Goal: Information Seeking & Learning: Check status

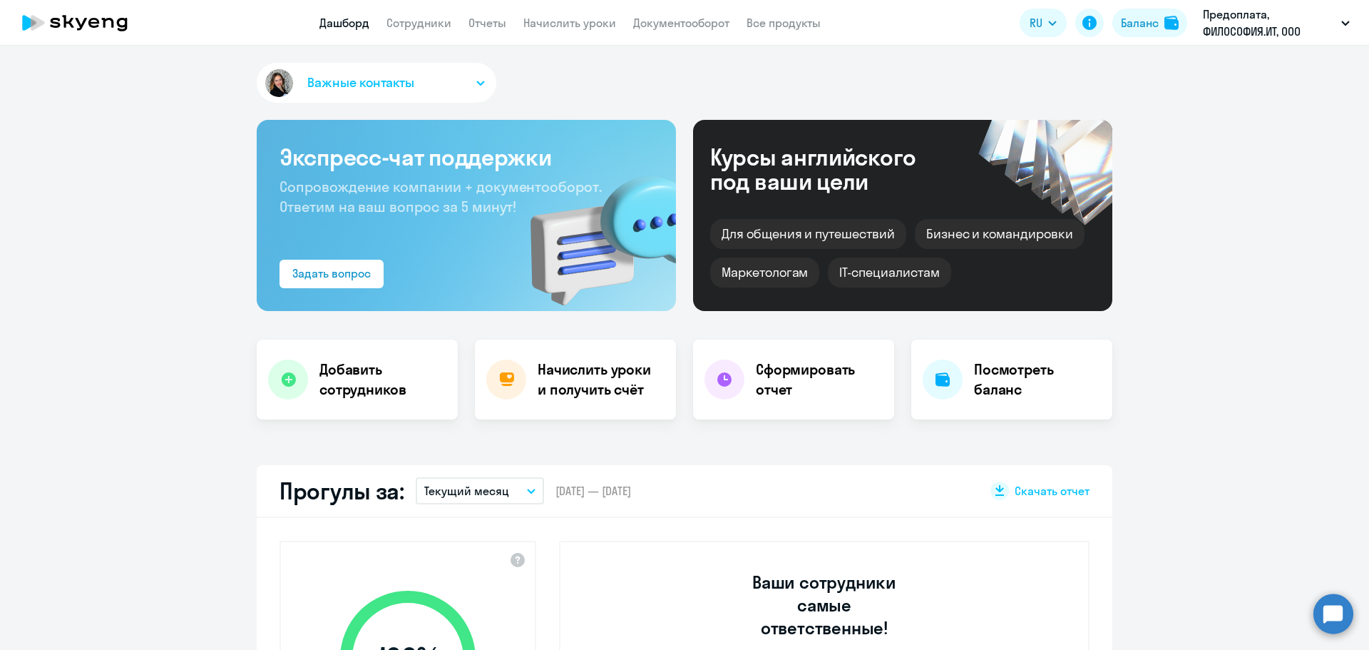
select select "30"
click at [1270, 20] on p "Предоплата, ФИЛОСОФИЯ.ИТ, ООО" at bounding box center [1269, 23] width 133 height 34
click at [1256, 63] on li "Предоплата, ООО «ЭйТи Консалтинг»" at bounding box center [1246, 67] width 223 height 36
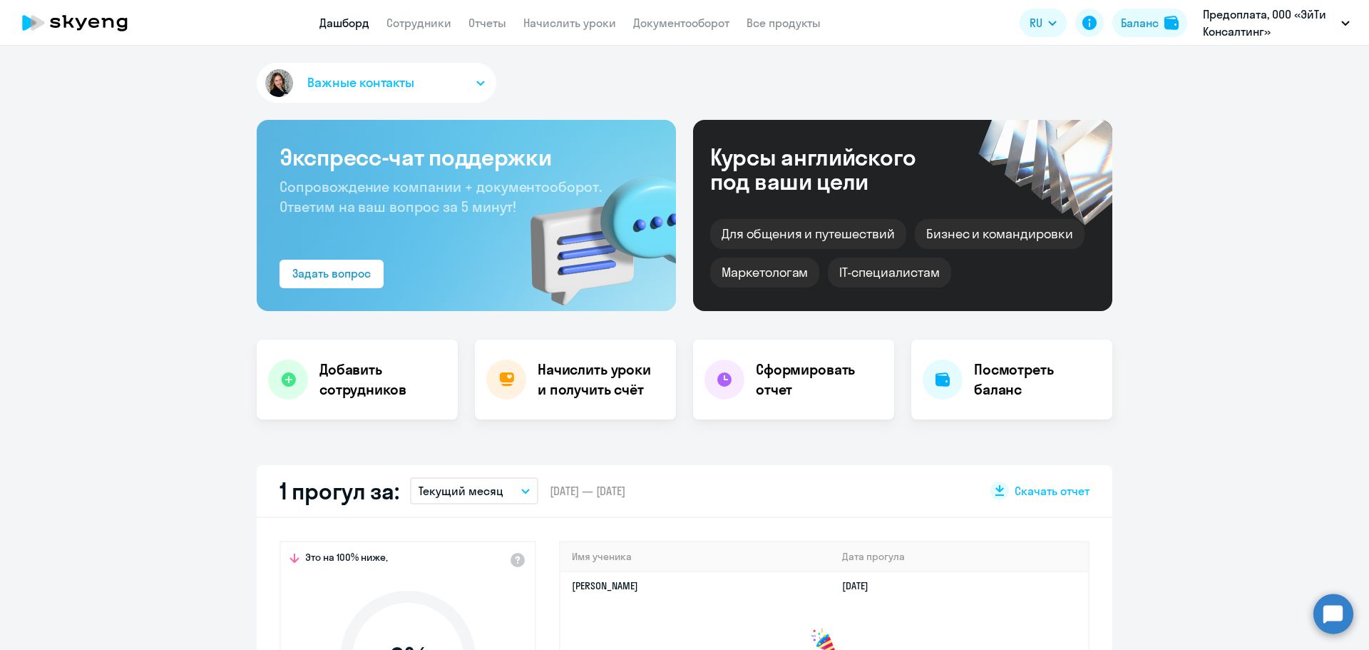
select select "30"
click at [481, 27] on link "Отчеты" at bounding box center [488, 23] width 38 height 14
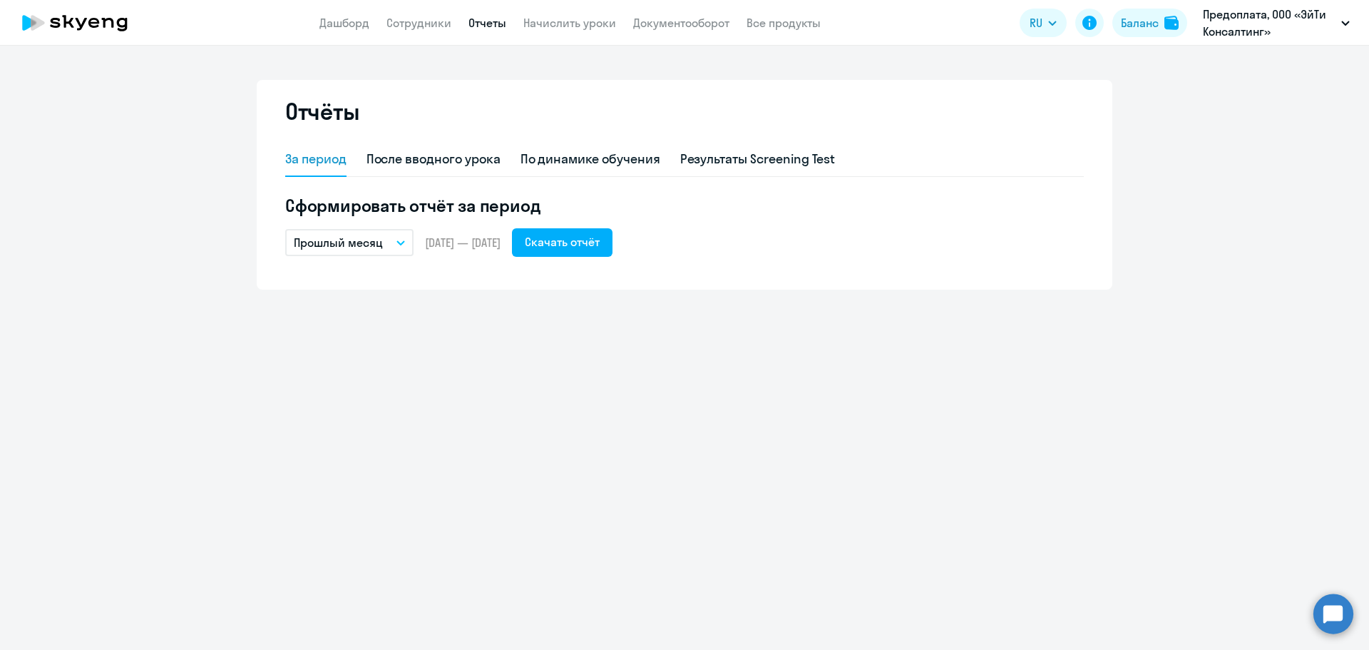
click at [439, 138] on div "Отчёты" at bounding box center [684, 120] width 799 height 46
click at [437, 156] on div "После вводного урока" at bounding box center [434, 159] width 134 height 19
select select "10"
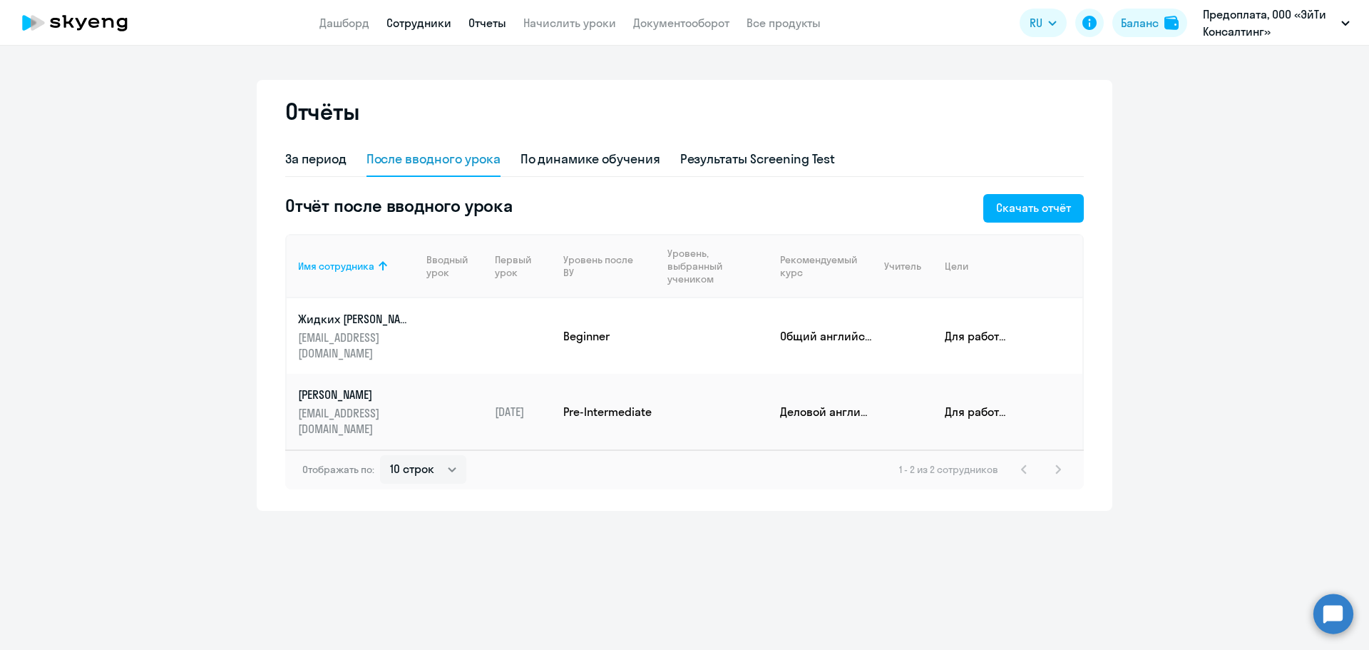
click at [424, 28] on link "Сотрудники" at bounding box center [419, 23] width 65 height 14
select select "30"
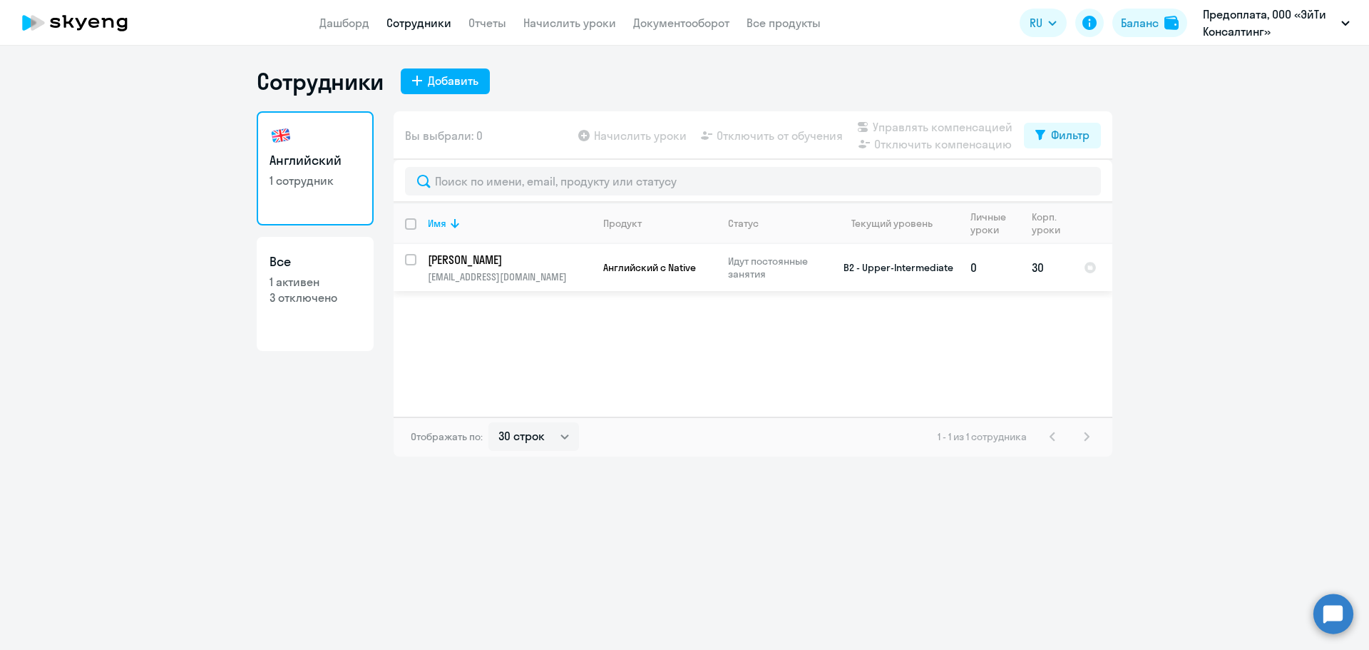
click at [413, 262] on input "select row 11039432" at bounding box center [419, 268] width 29 height 29
checkbox input "true"
click at [486, 260] on p "[PERSON_NAME]" at bounding box center [508, 260] width 161 height 16
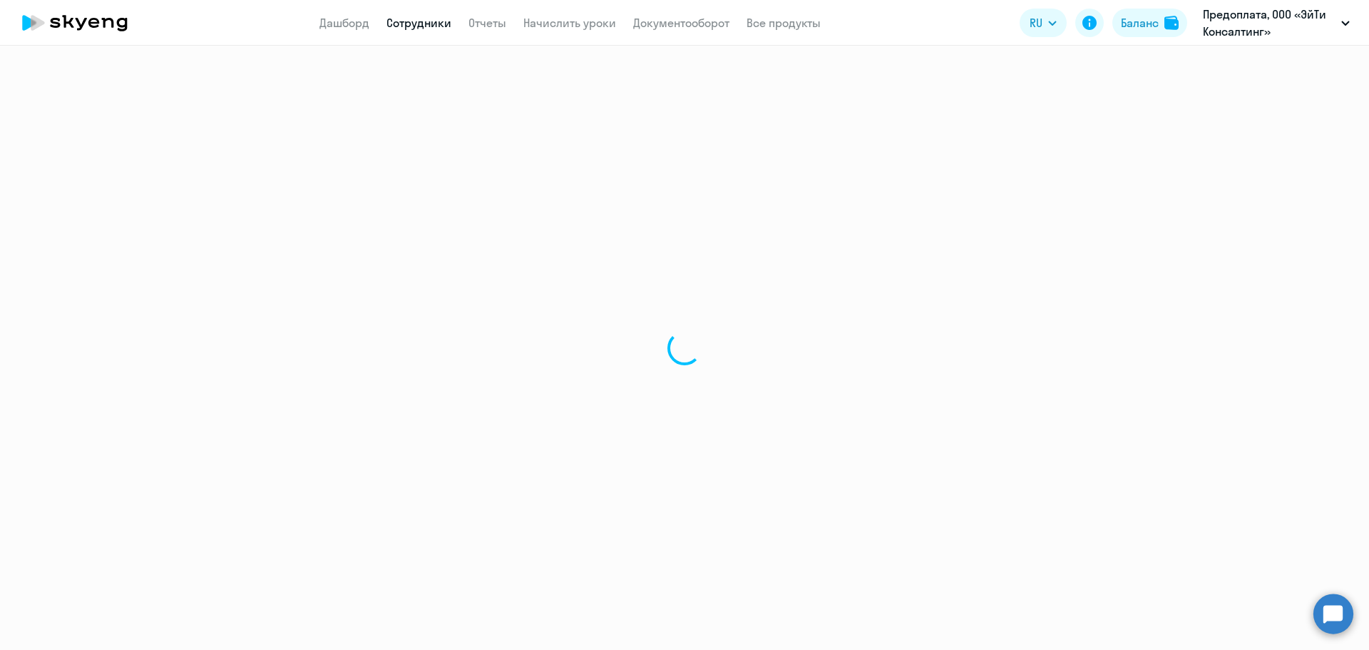
select select "english"
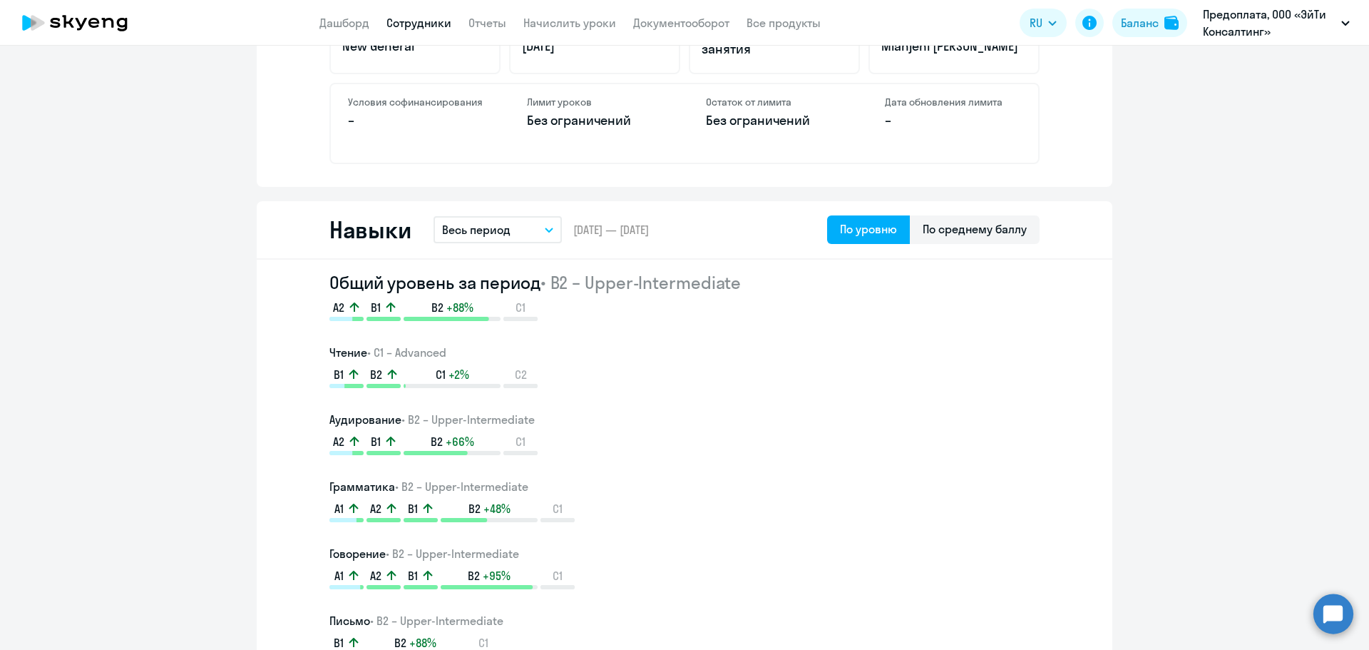
scroll to position [642, 0]
click at [541, 231] on button "Весь период" at bounding box center [498, 228] width 128 height 27
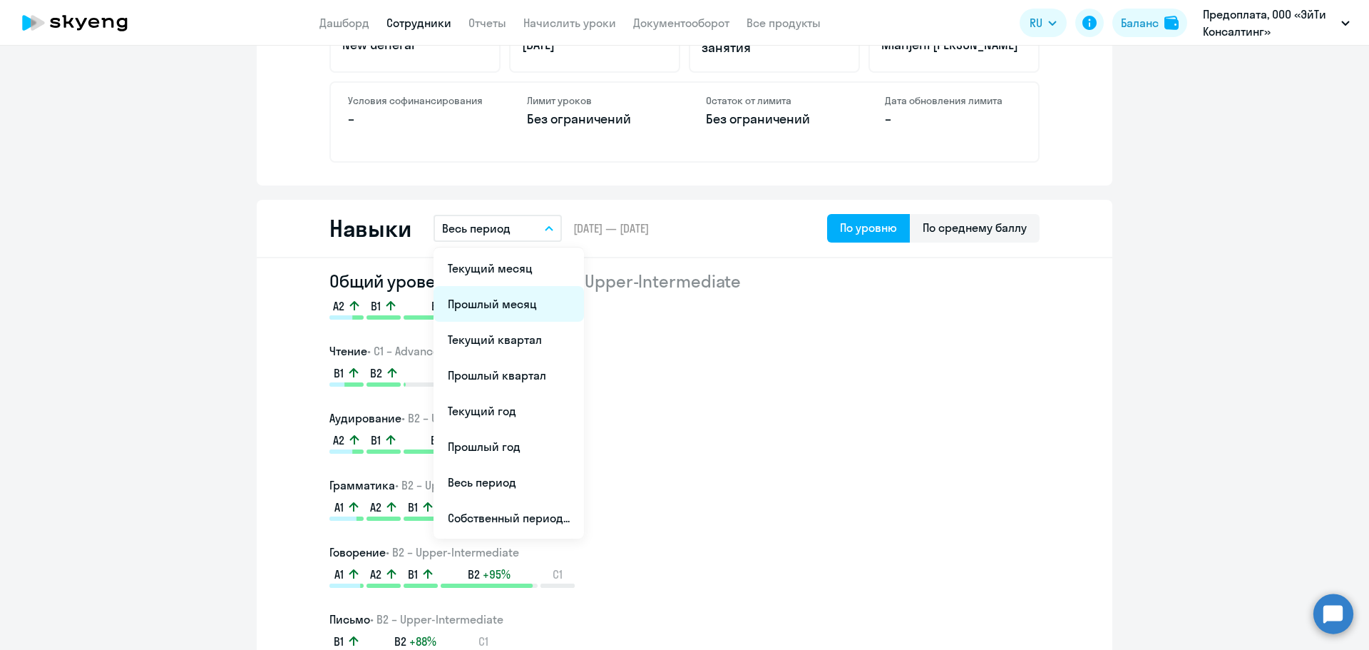
click at [529, 305] on li "Прошлый месяц" at bounding box center [509, 304] width 150 height 36
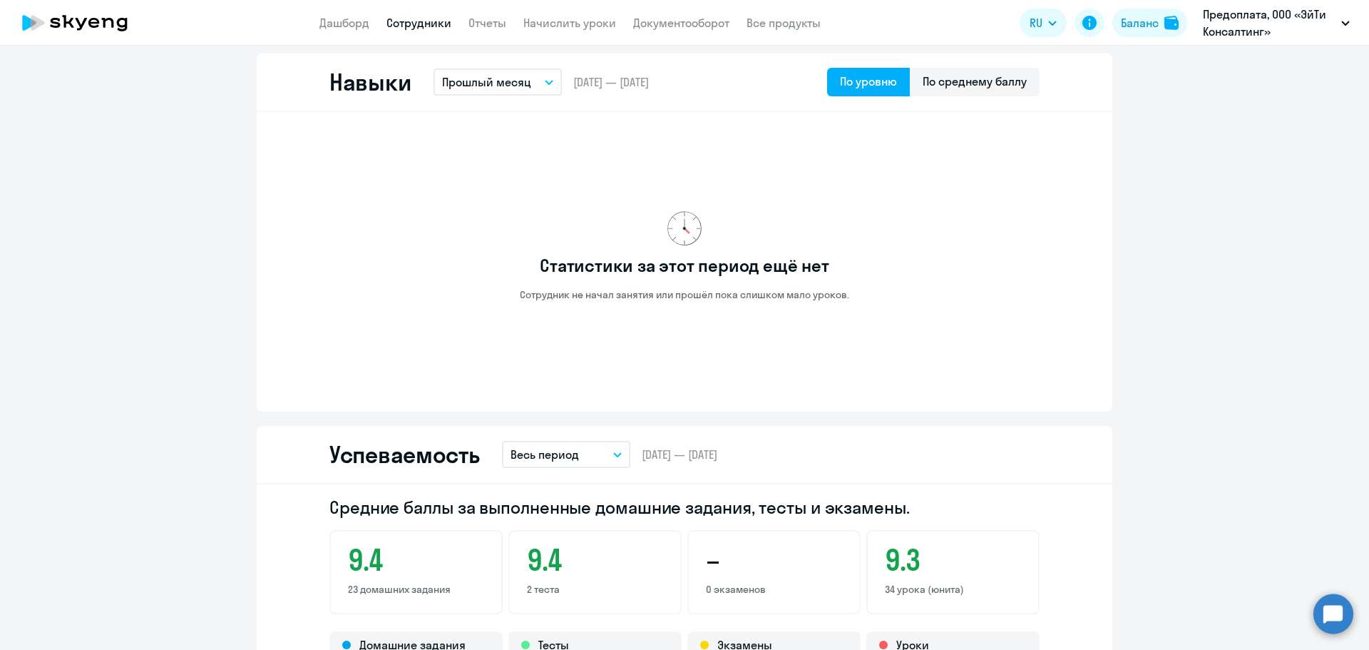
scroll to position [785, 0]
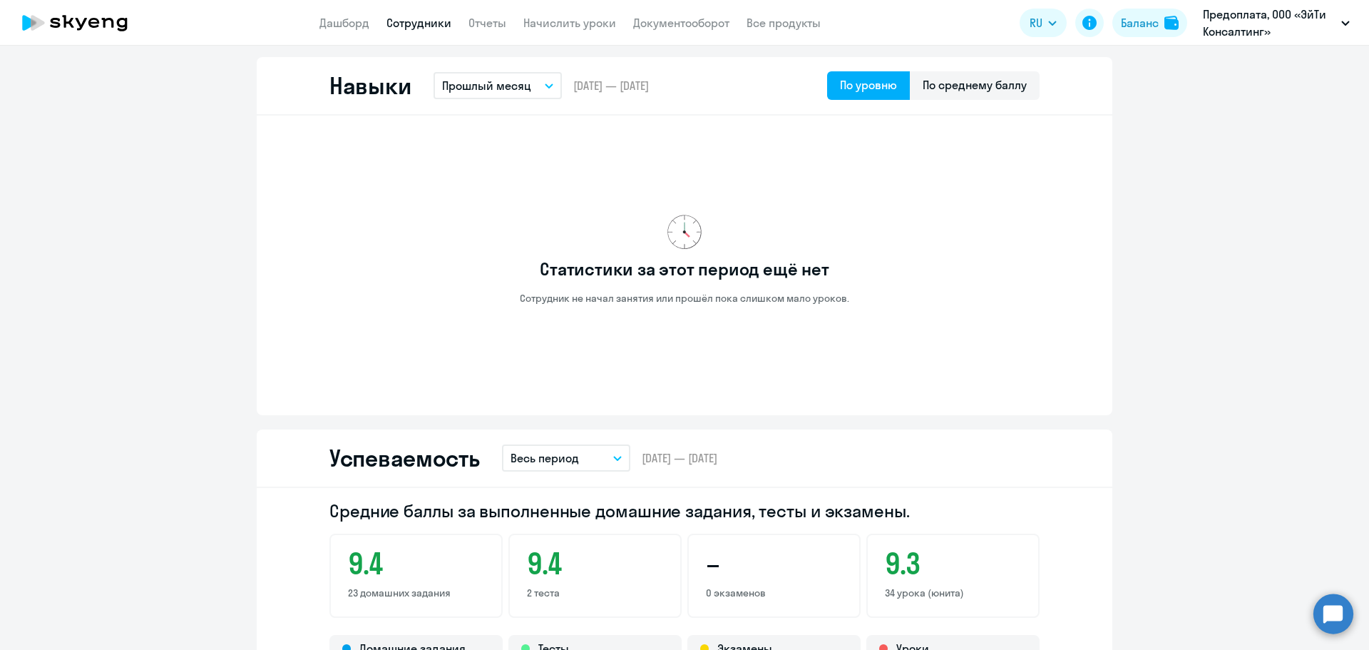
click at [472, 75] on button "Прошлый месяц" at bounding box center [498, 85] width 128 height 27
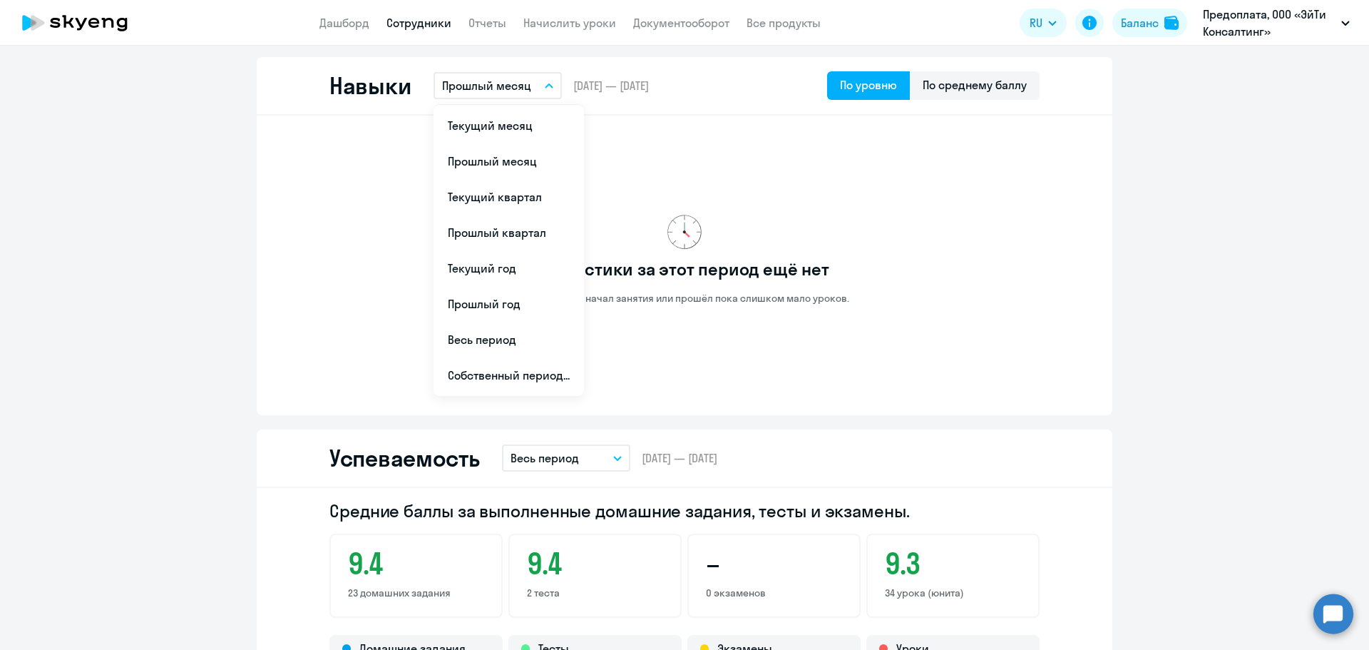
click at [797, 235] on div "Статистики за этот период ещё нет Сотрудник не начал занятия или прошёл пока сл…" at bounding box center [685, 259] width 710 height 265
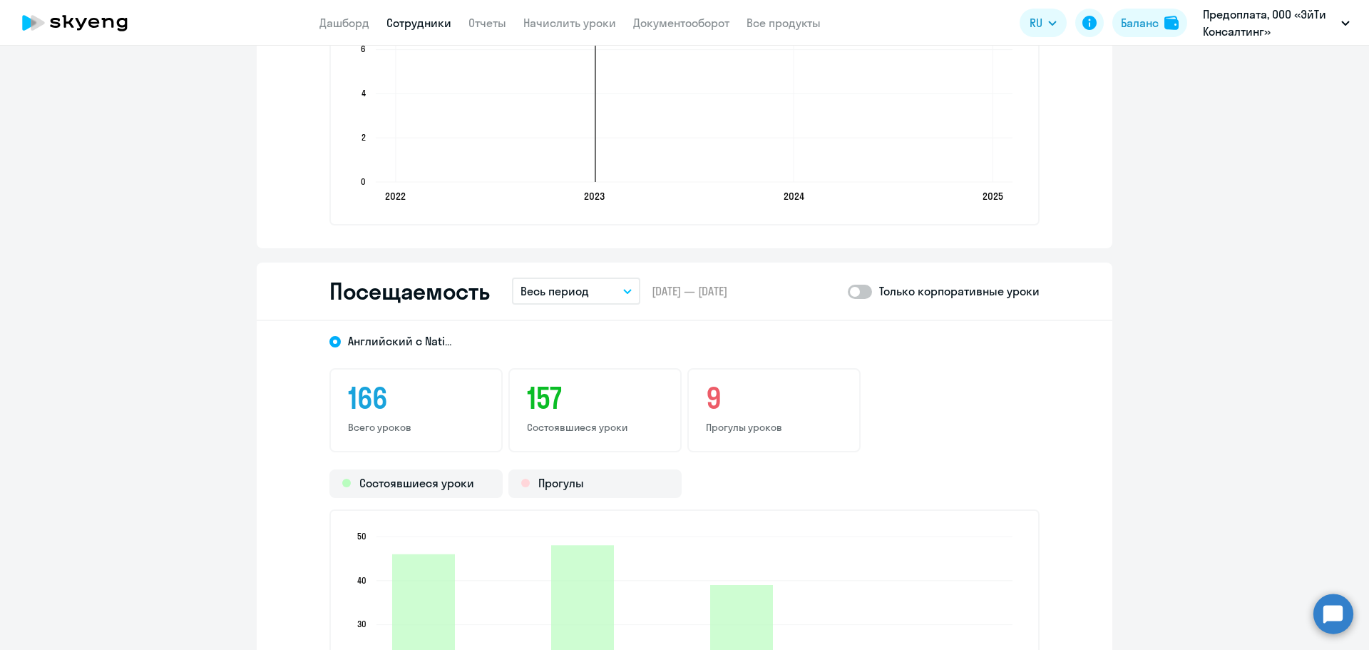
scroll to position [1569, 0]
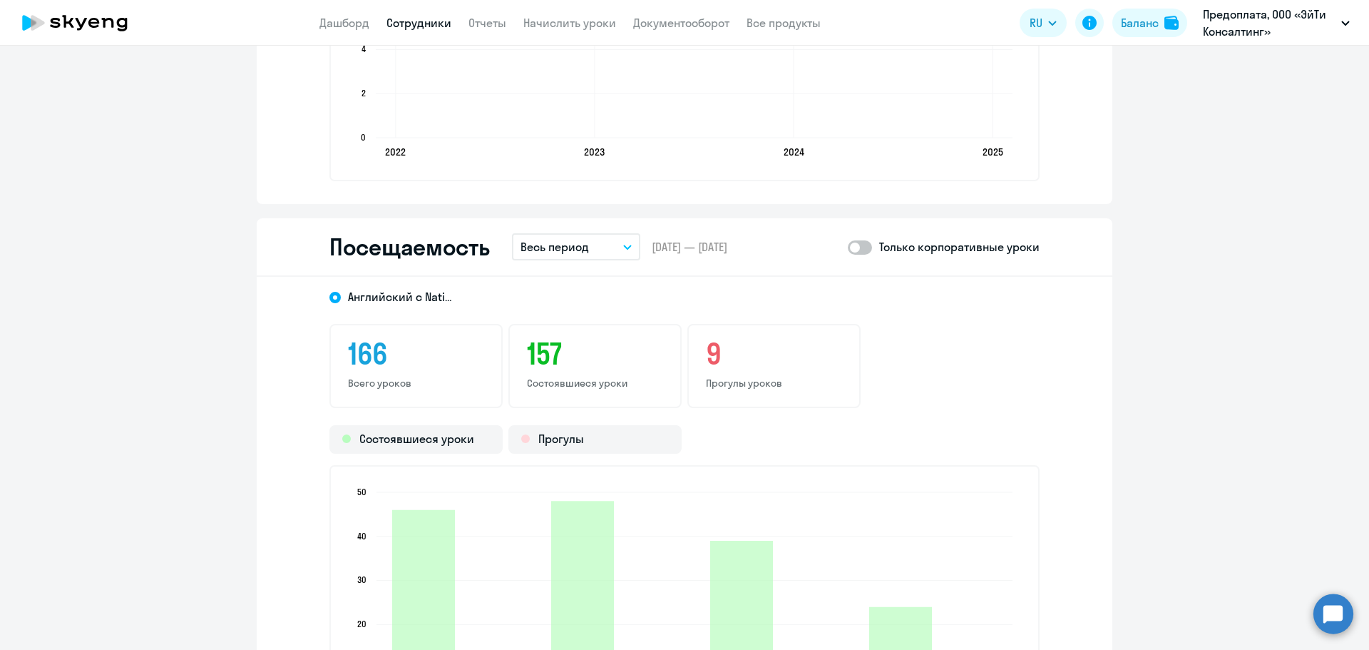
click at [583, 243] on button "Весь период" at bounding box center [576, 246] width 128 height 27
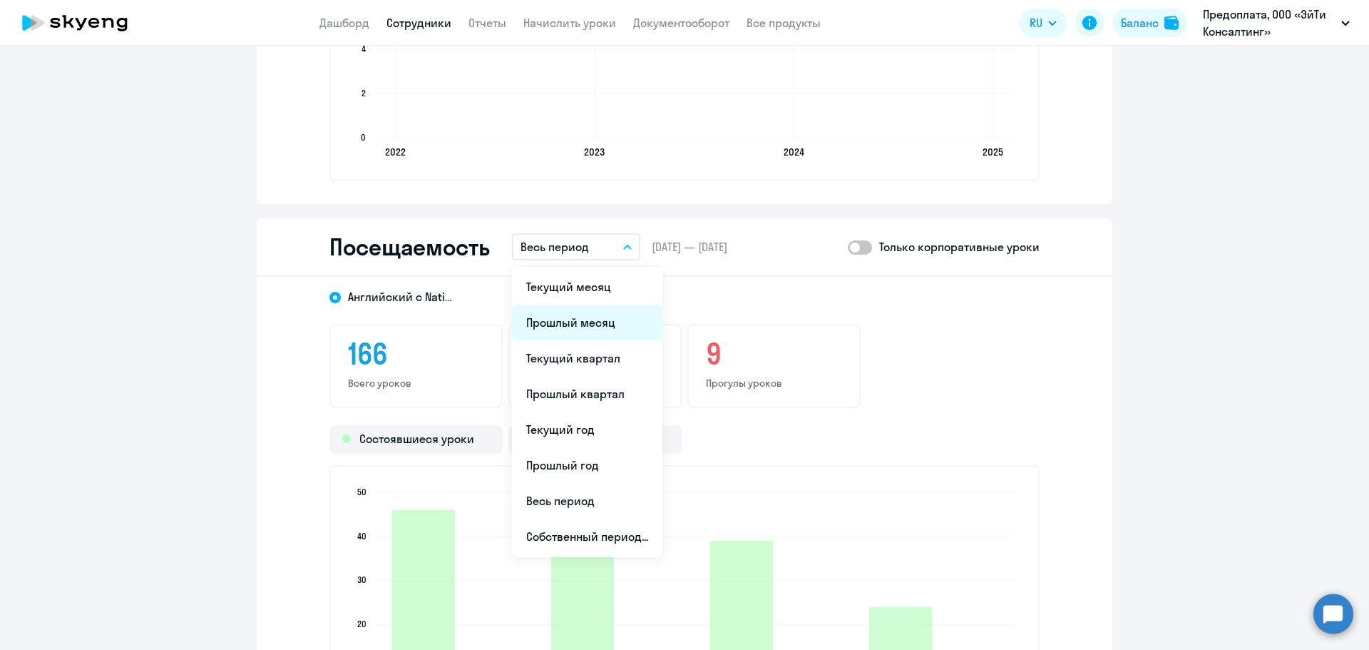
click at [606, 323] on li "Прошлый месяц" at bounding box center [587, 323] width 150 height 36
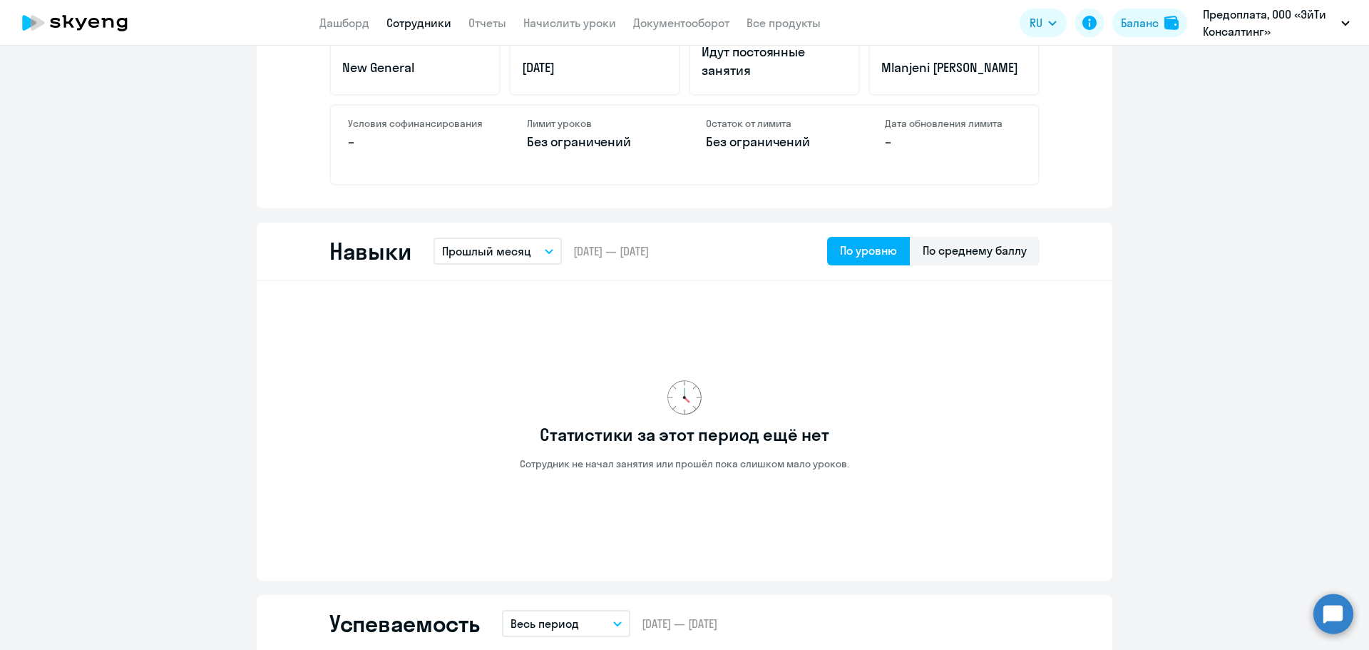
scroll to position [642, 0]
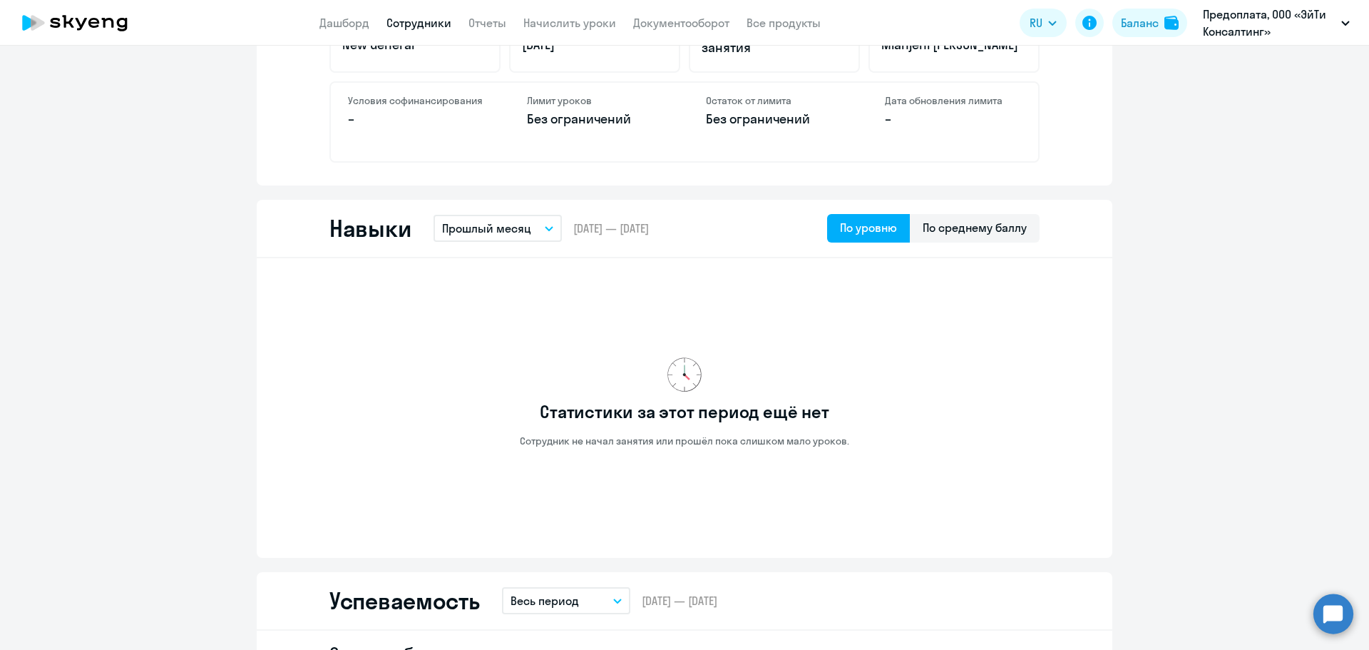
click at [451, 233] on p "Прошлый месяц" at bounding box center [486, 228] width 89 height 17
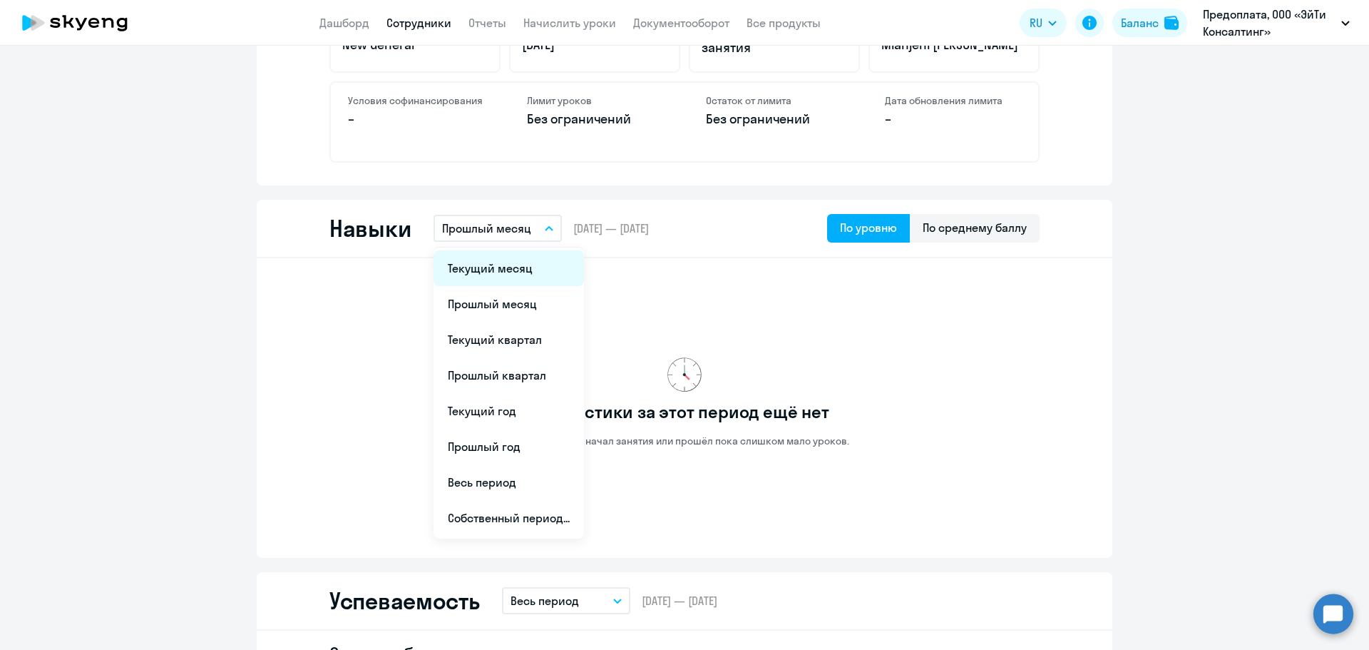
click at [474, 263] on li "Текущий месяц" at bounding box center [509, 268] width 150 height 36
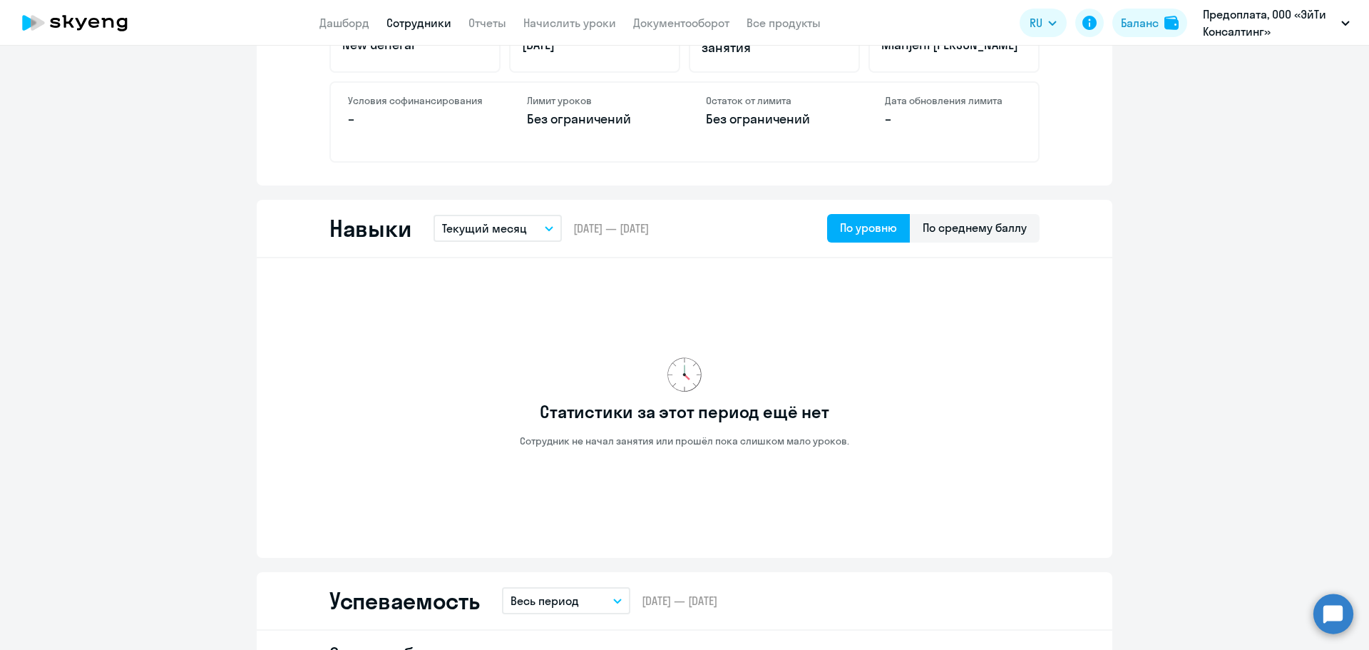
click at [498, 218] on button "Текущий месяц" at bounding box center [498, 228] width 128 height 27
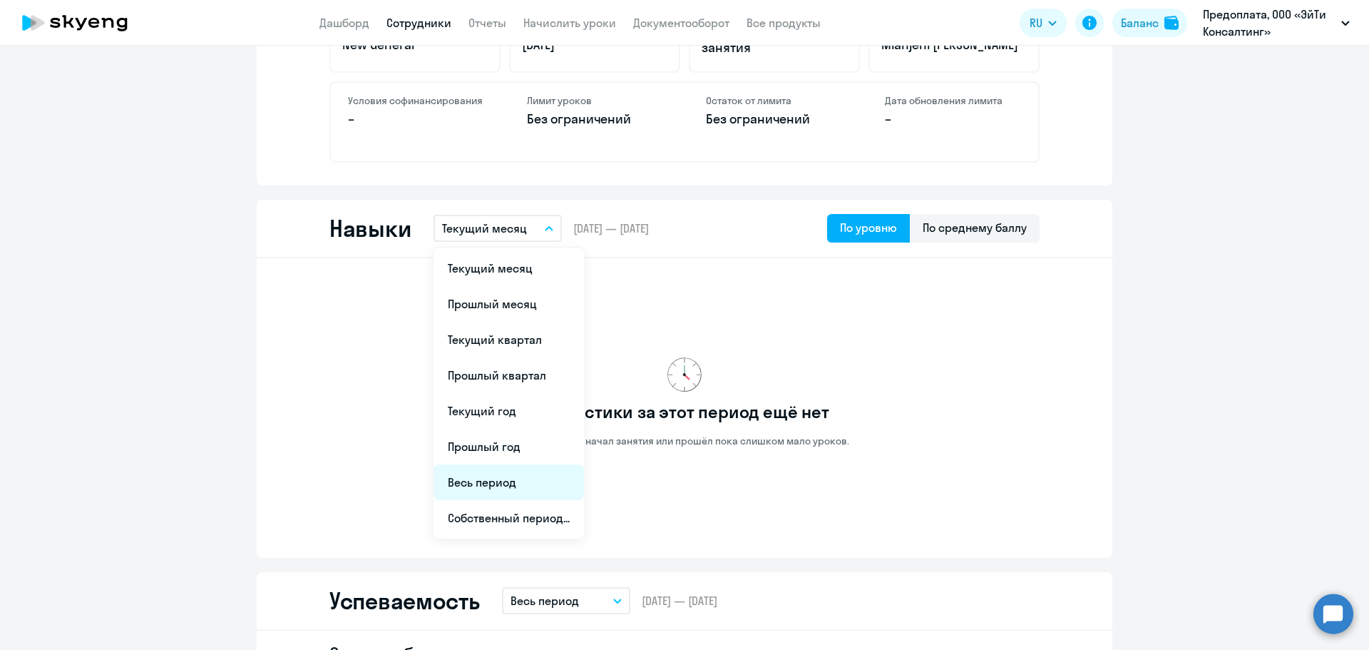
click at [522, 489] on li "Весь период" at bounding box center [509, 482] width 150 height 36
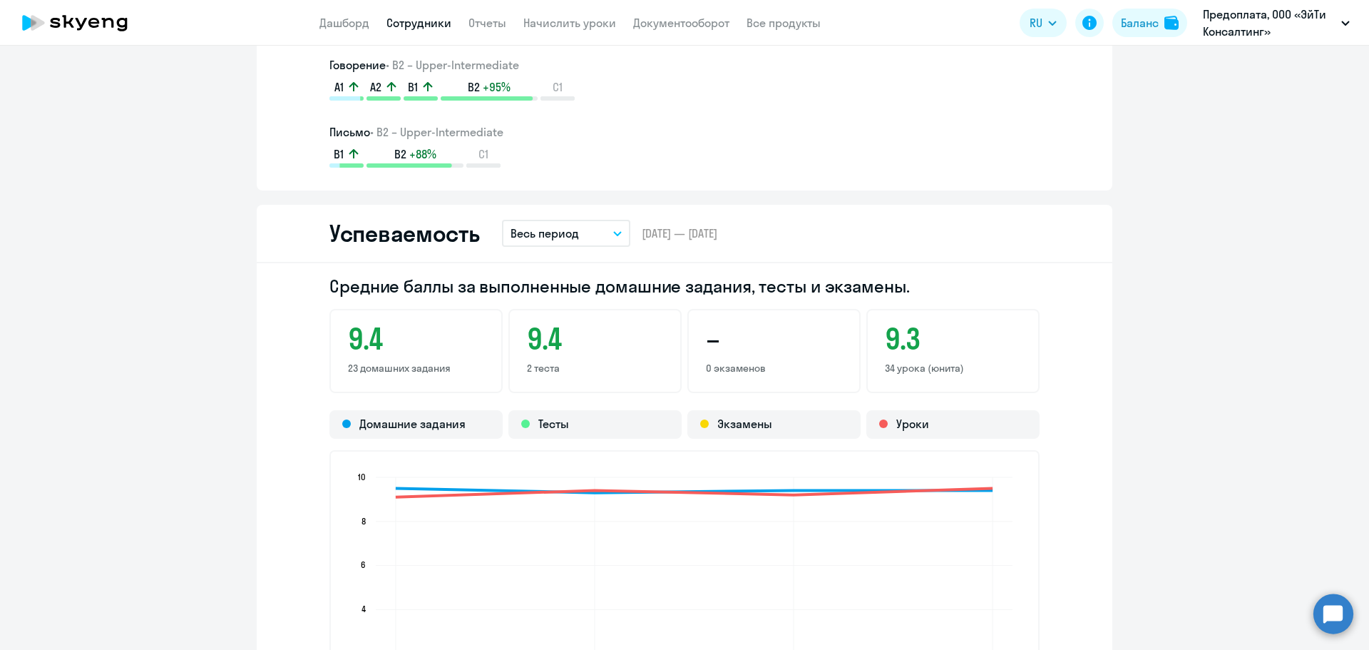
scroll to position [1141, 0]
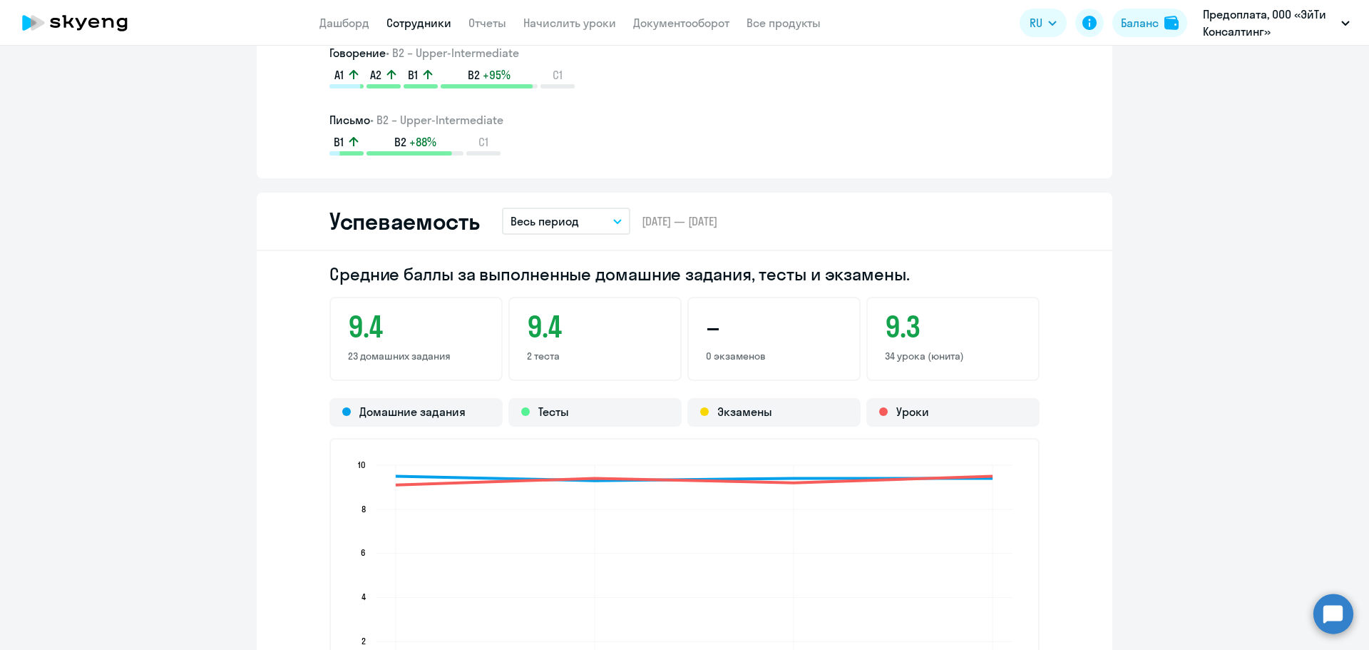
click at [558, 227] on p "Весь период" at bounding box center [545, 221] width 68 height 17
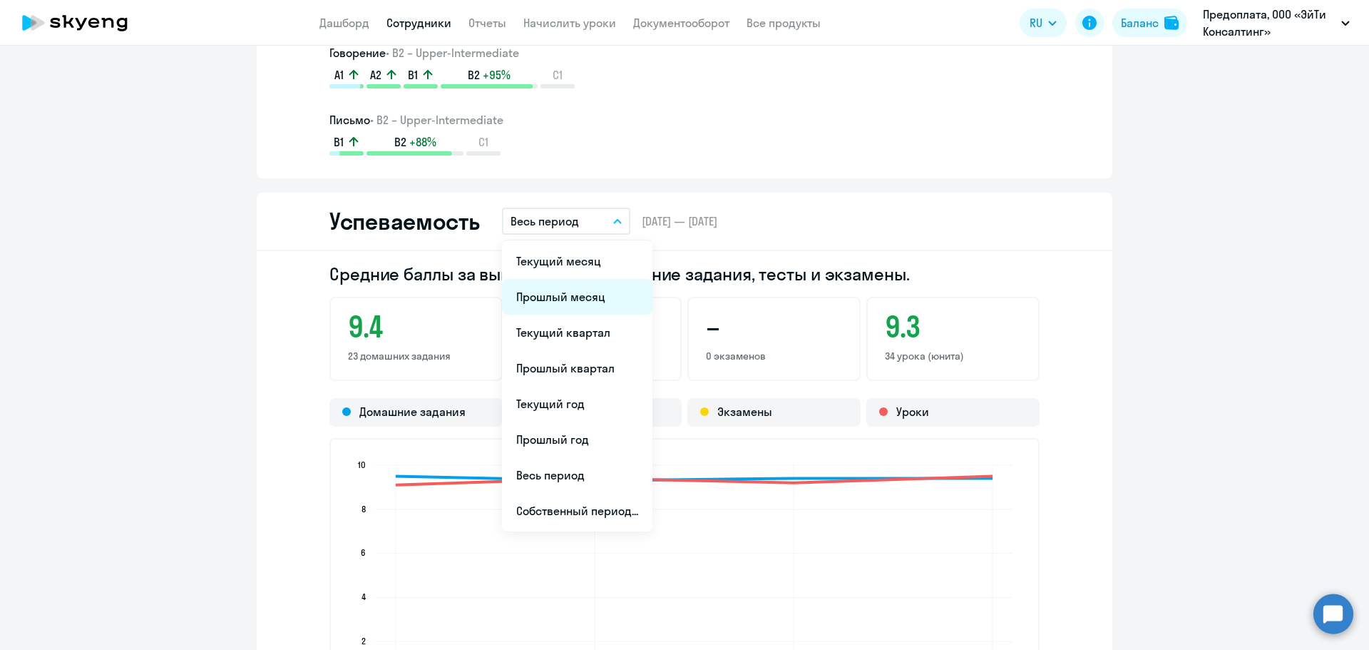
click at [572, 293] on li "Прошлый месяц" at bounding box center [577, 297] width 150 height 36
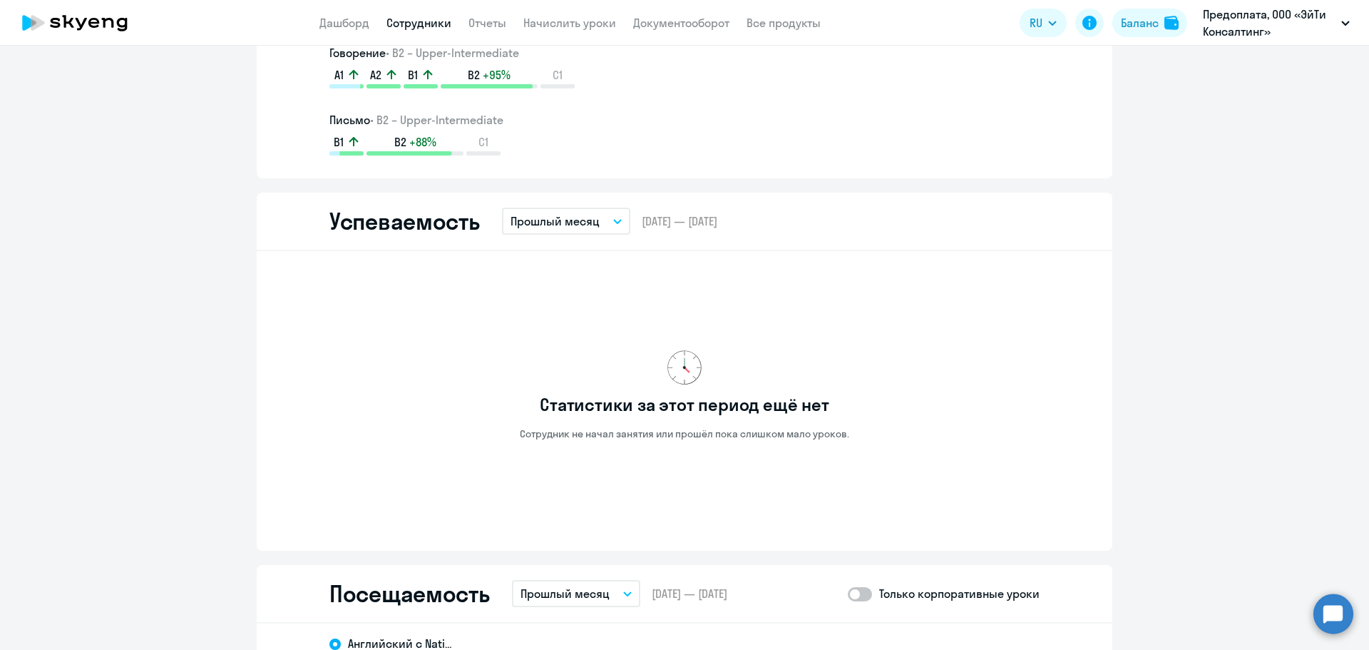
click at [587, 218] on p "Прошлый месяц" at bounding box center [555, 221] width 89 height 17
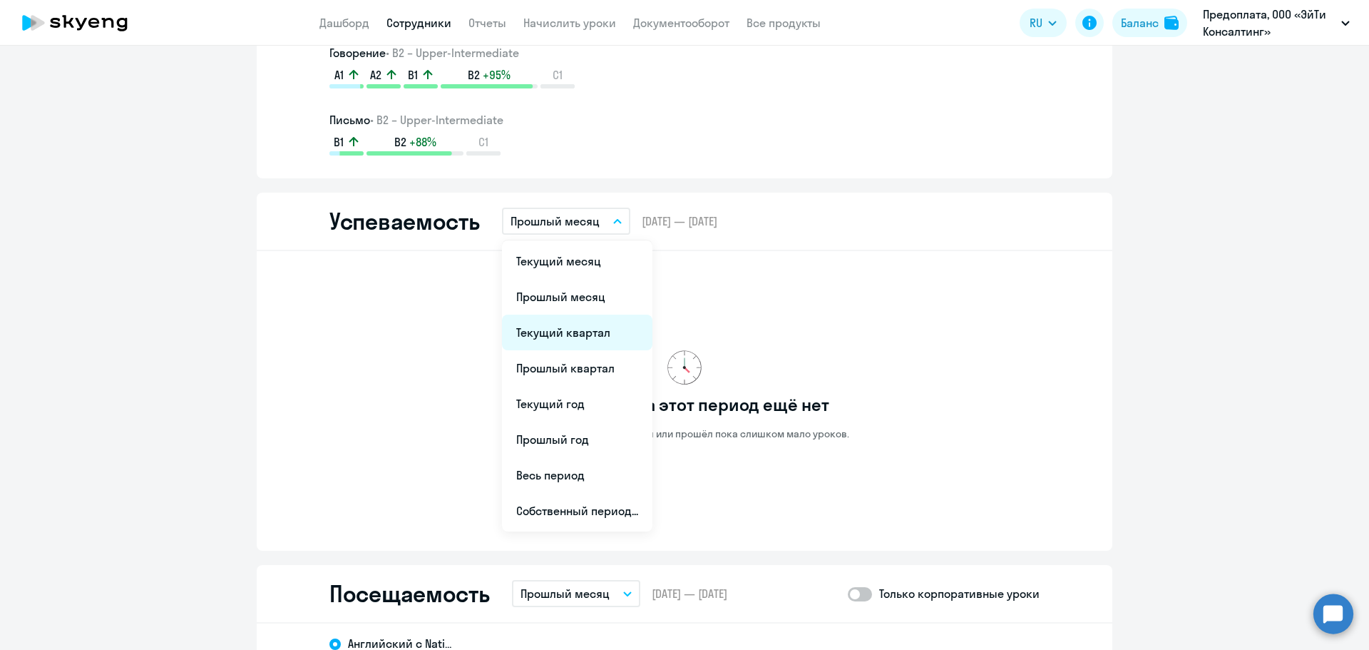
click at [597, 334] on li "Текущий квартал" at bounding box center [577, 333] width 150 height 36
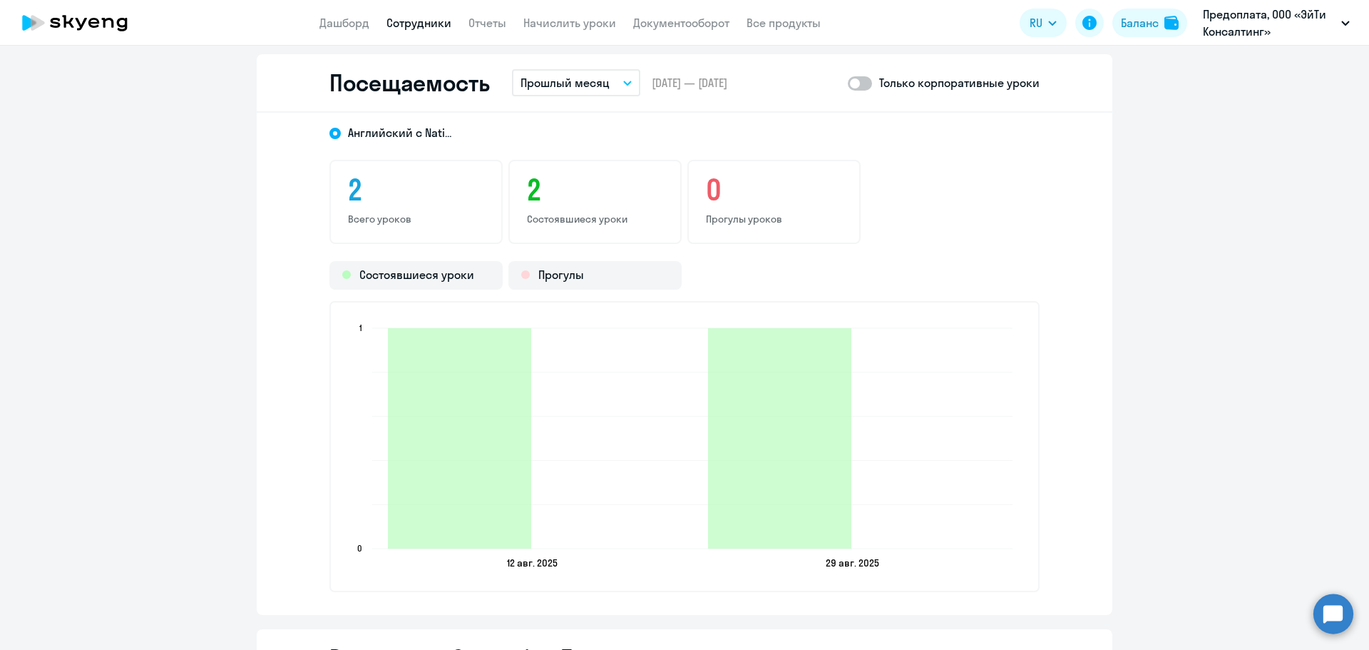
scroll to position [1854, 0]
click at [857, 83] on span at bounding box center [860, 82] width 24 height 14
click at [848, 82] on input "checkbox" at bounding box center [847, 81] width 1 height 1
checkbox input "true"
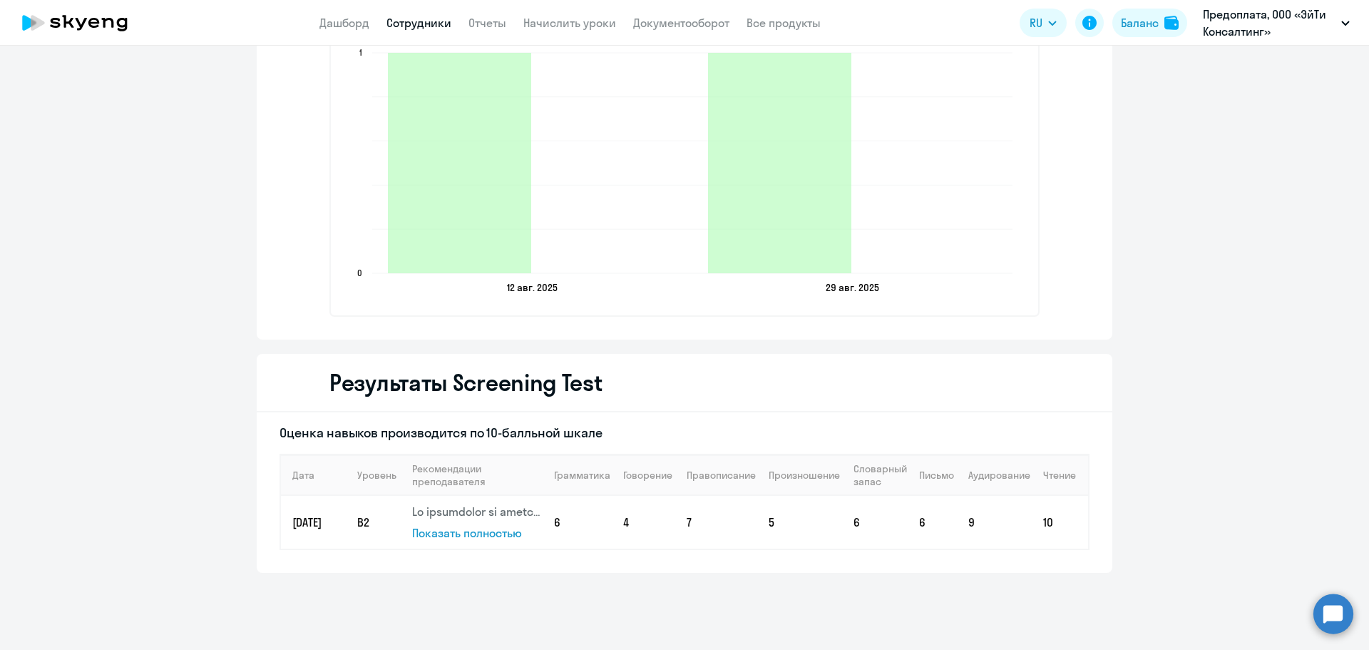
scroll to position [2155, 0]
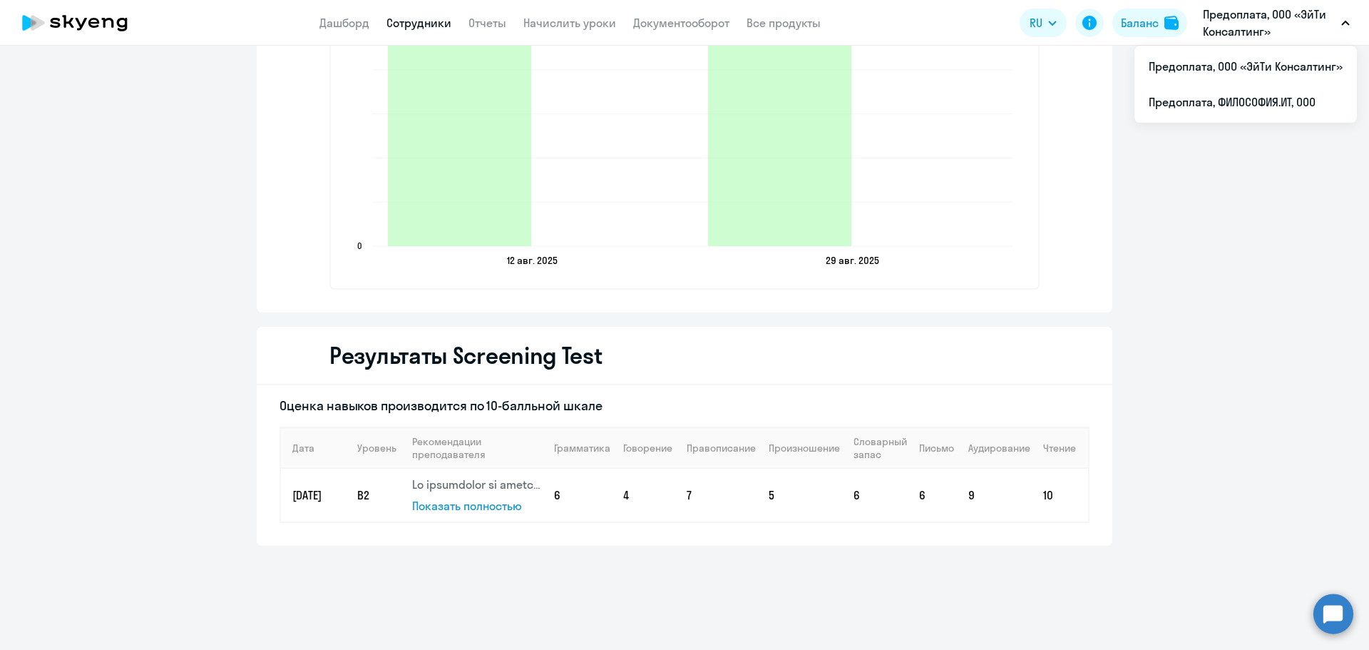
click at [1266, 22] on p "Предоплата, ООО «ЭйТи Консалтинг»" at bounding box center [1269, 23] width 133 height 34
click at [1259, 105] on li "Предоплата, ФИЛОСОФИЯ.ИТ, ООО" at bounding box center [1246, 102] width 223 height 36
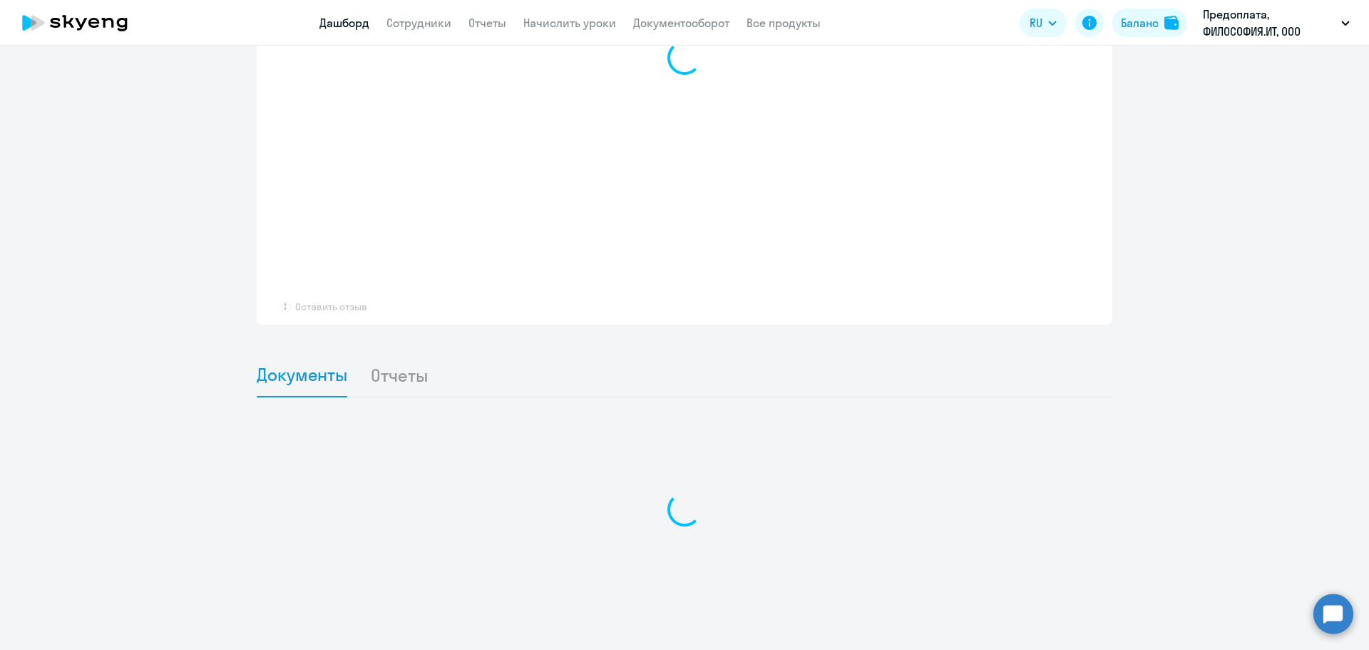
scroll to position [1023, 0]
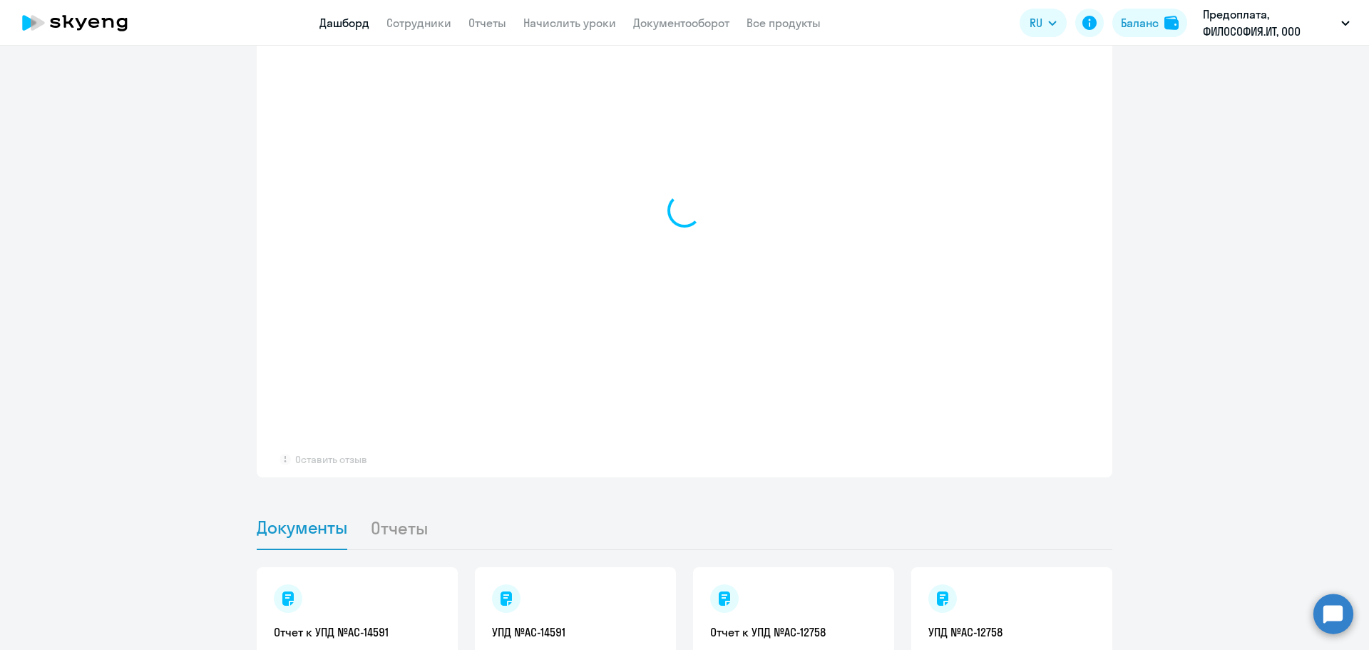
select select "30"
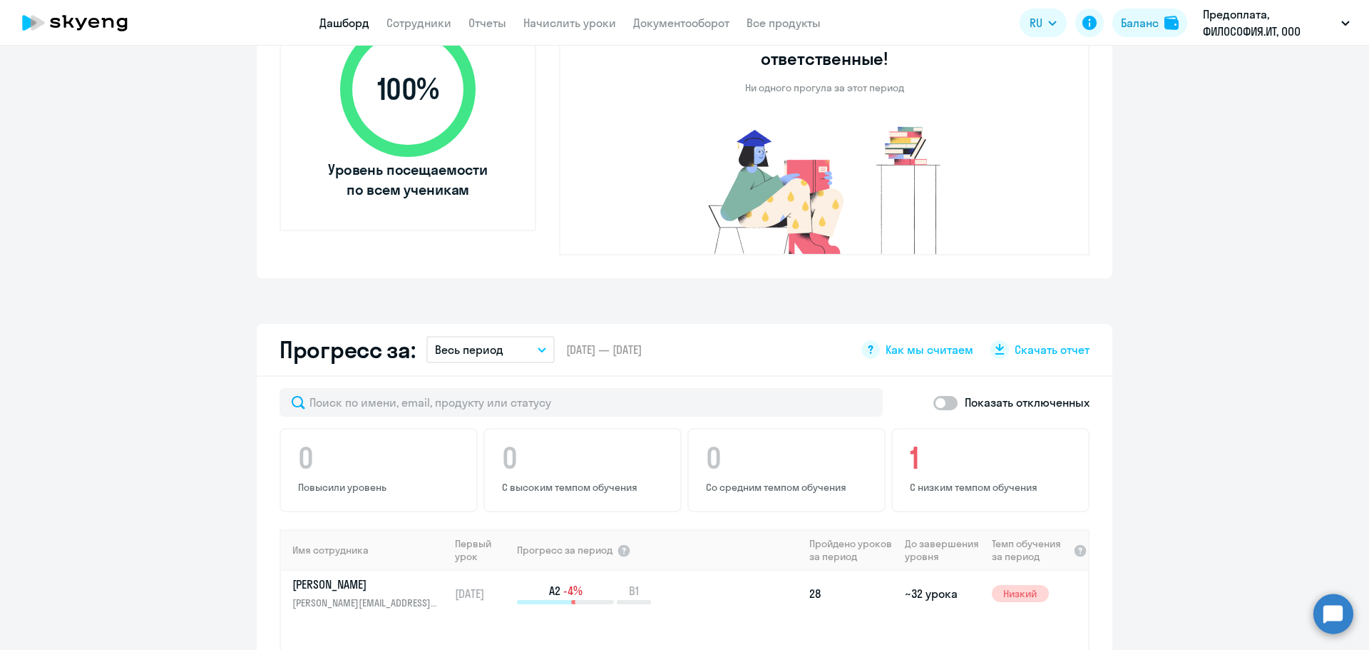
scroll to position [571, 0]
click at [419, 593] on p "[PERSON_NAME][EMAIL_ADDRESS][DOMAIN_NAME]" at bounding box center [365, 601] width 147 height 16
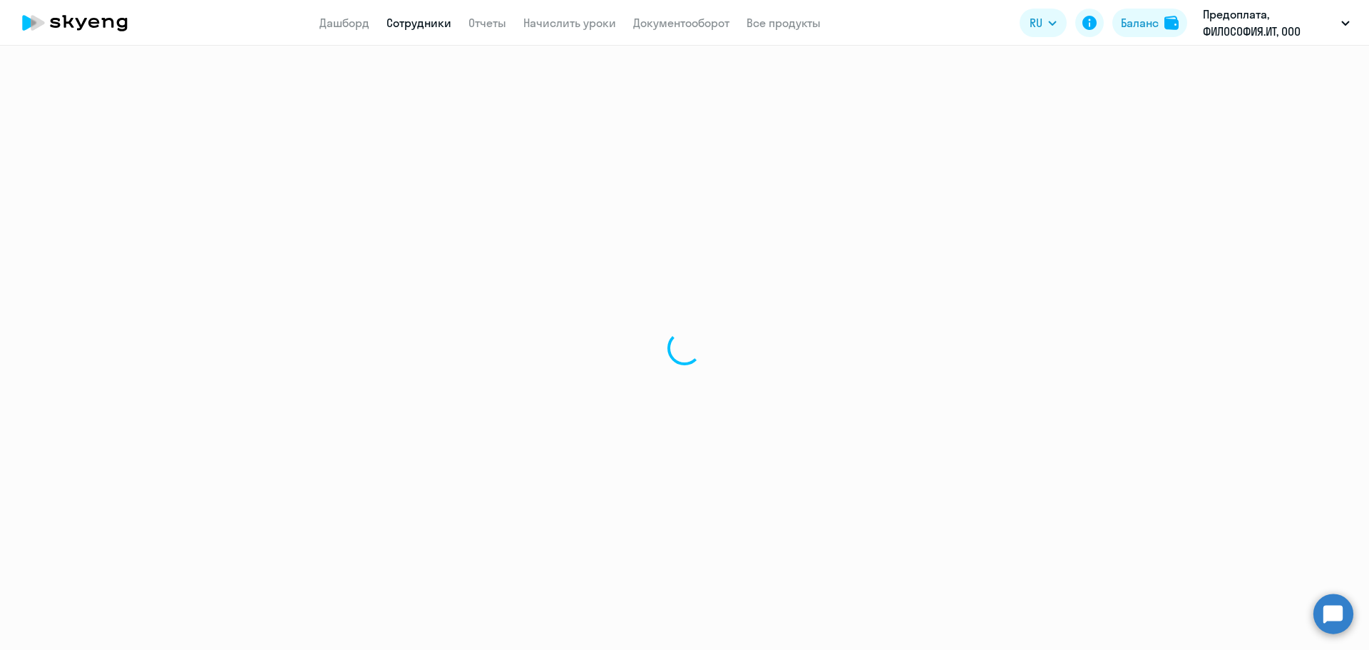
select select "english"
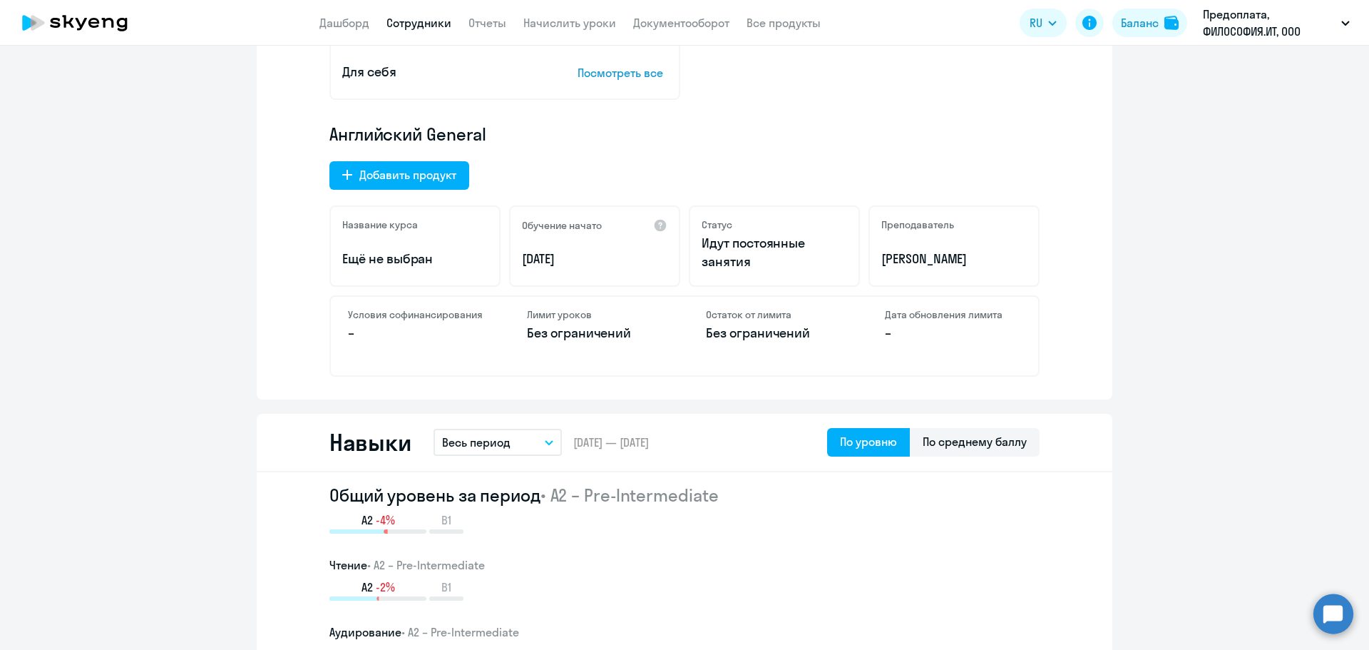
scroll to position [571, 0]
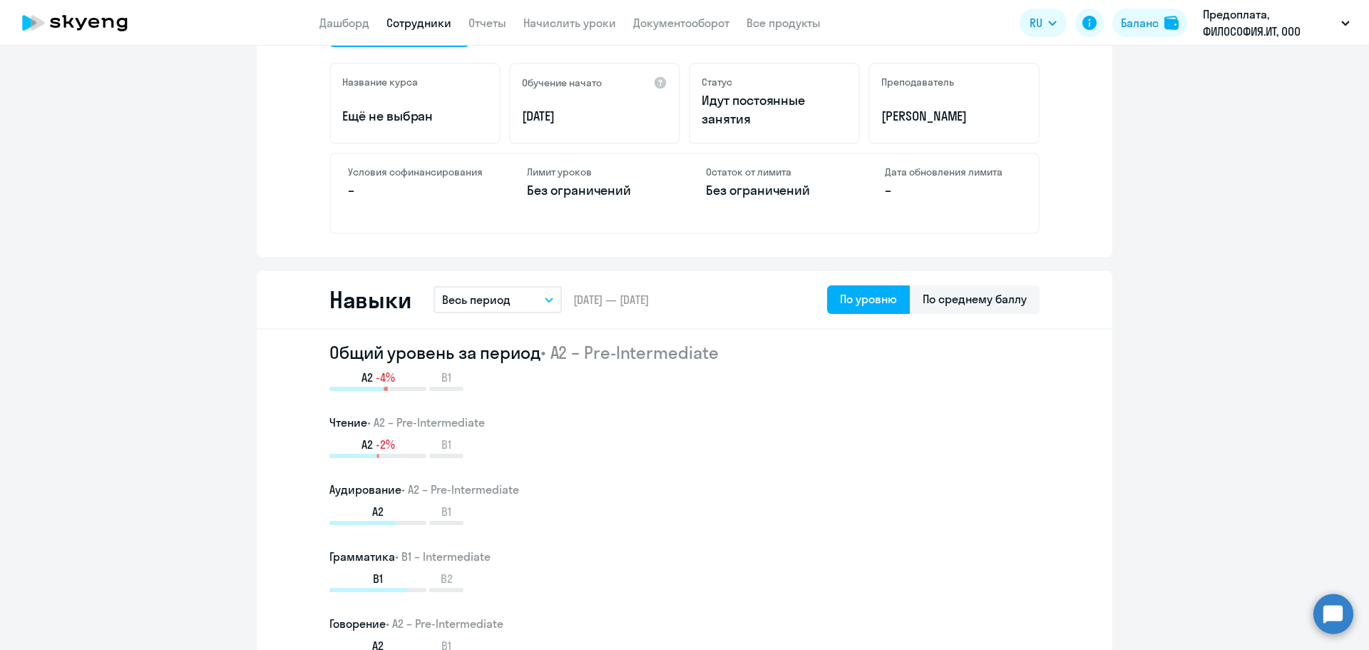
click at [502, 295] on p "Весь период" at bounding box center [476, 299] width 68 height 17
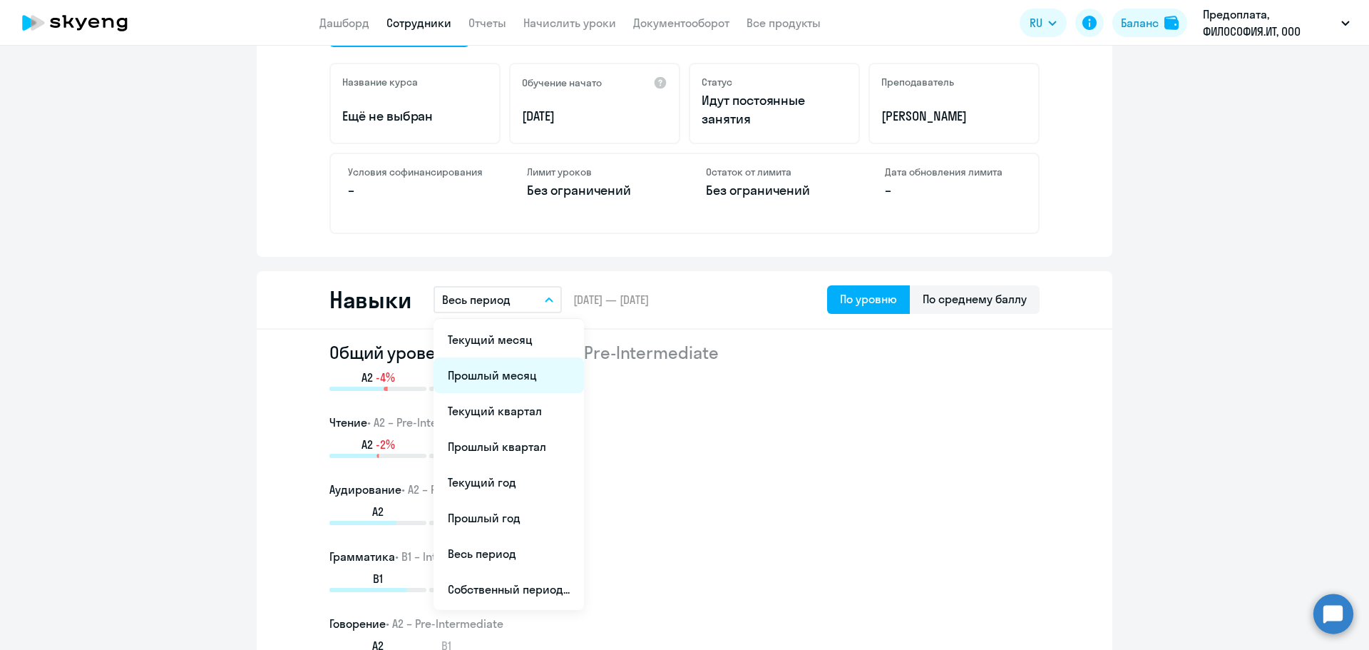
click at [516, 379] on li "Прошлый месяц" at bounding box center [509, 375] width 150 height 36
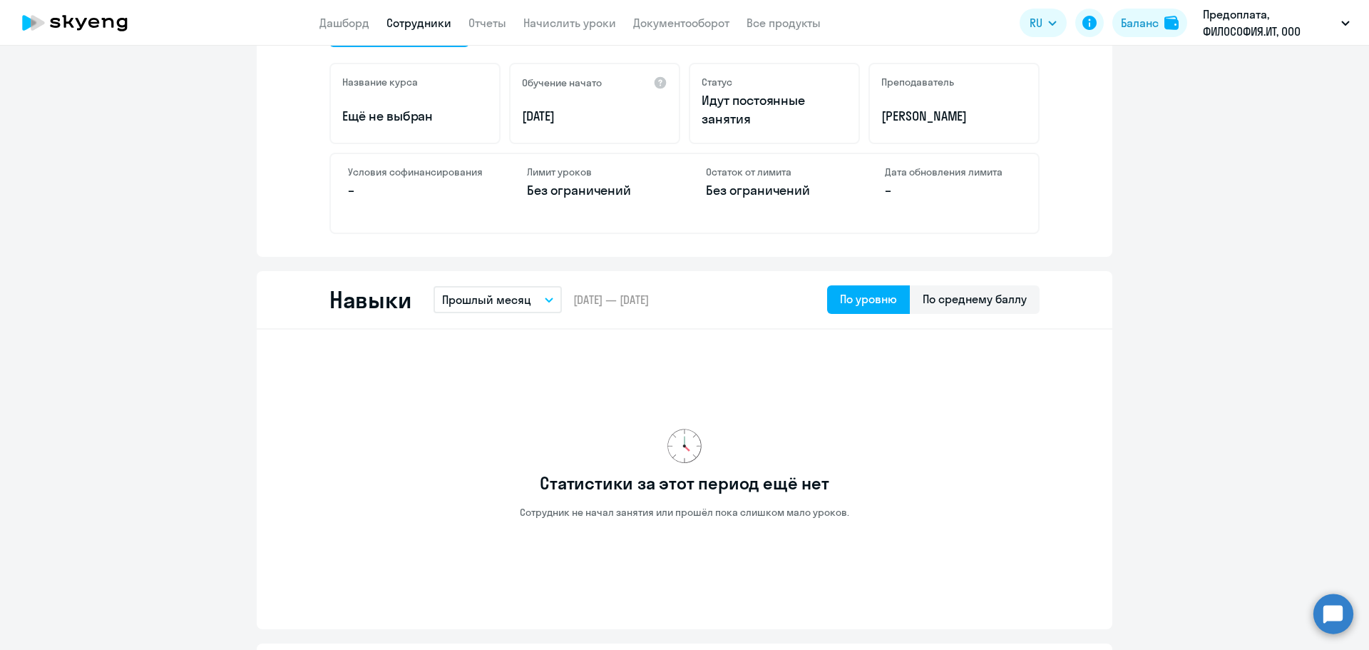
click at [507, 300] on p "Прошлый месяц" at bounding box center [486, 299] width 89 height 17
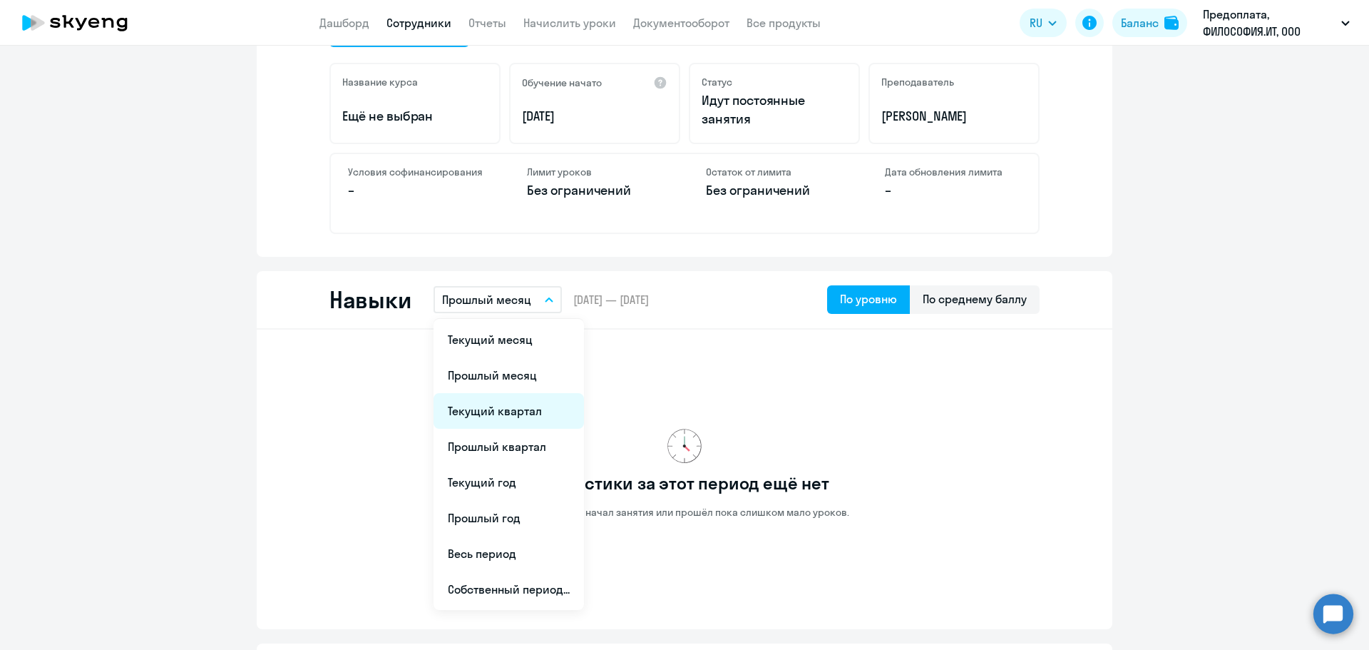
click at [527, 404] on li "Текущий квартал" at bounding box center [509, 411] width 150 height 36
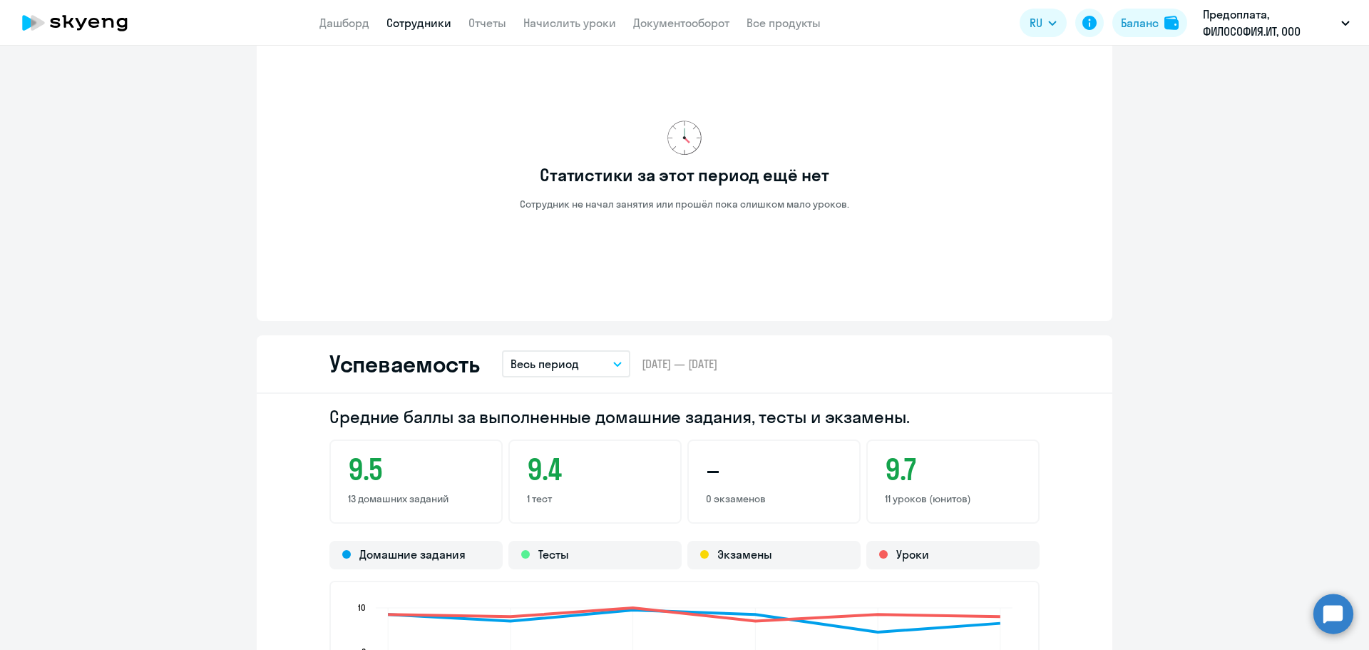
scroll to position [927, 0]
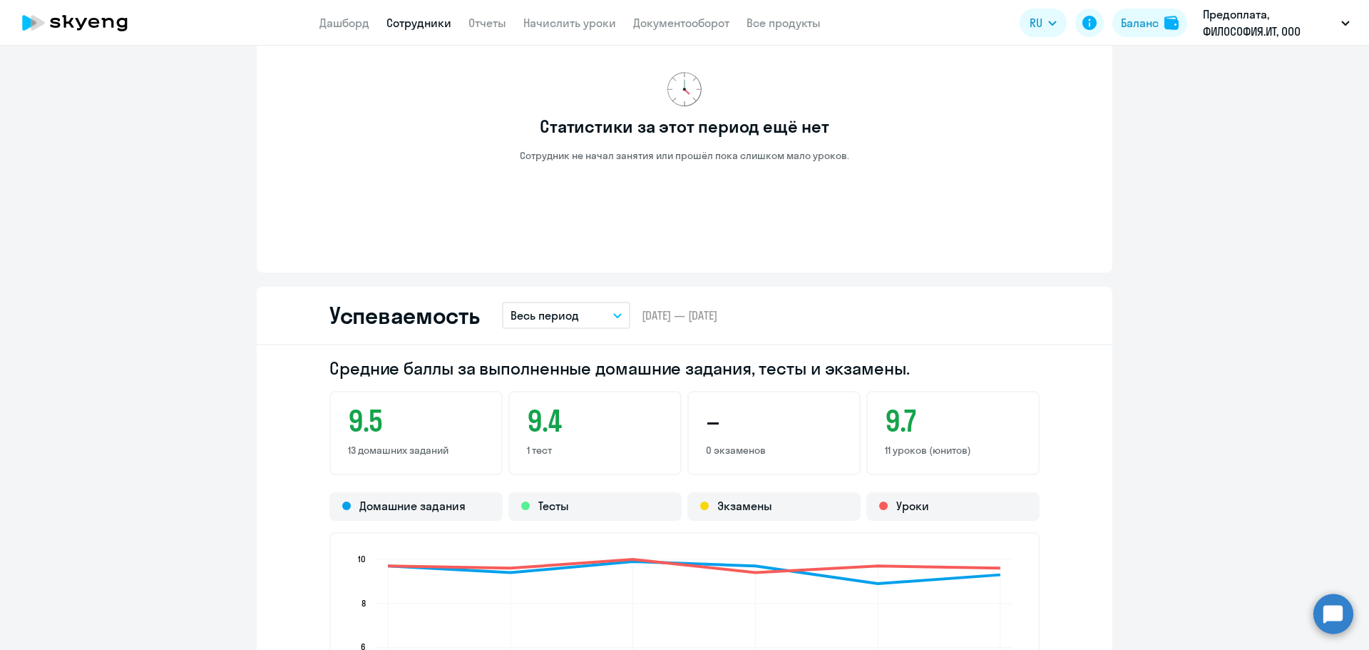
click at [563, 317] on p "Весь период" at bounding box center [545, 315] width 68 height 17
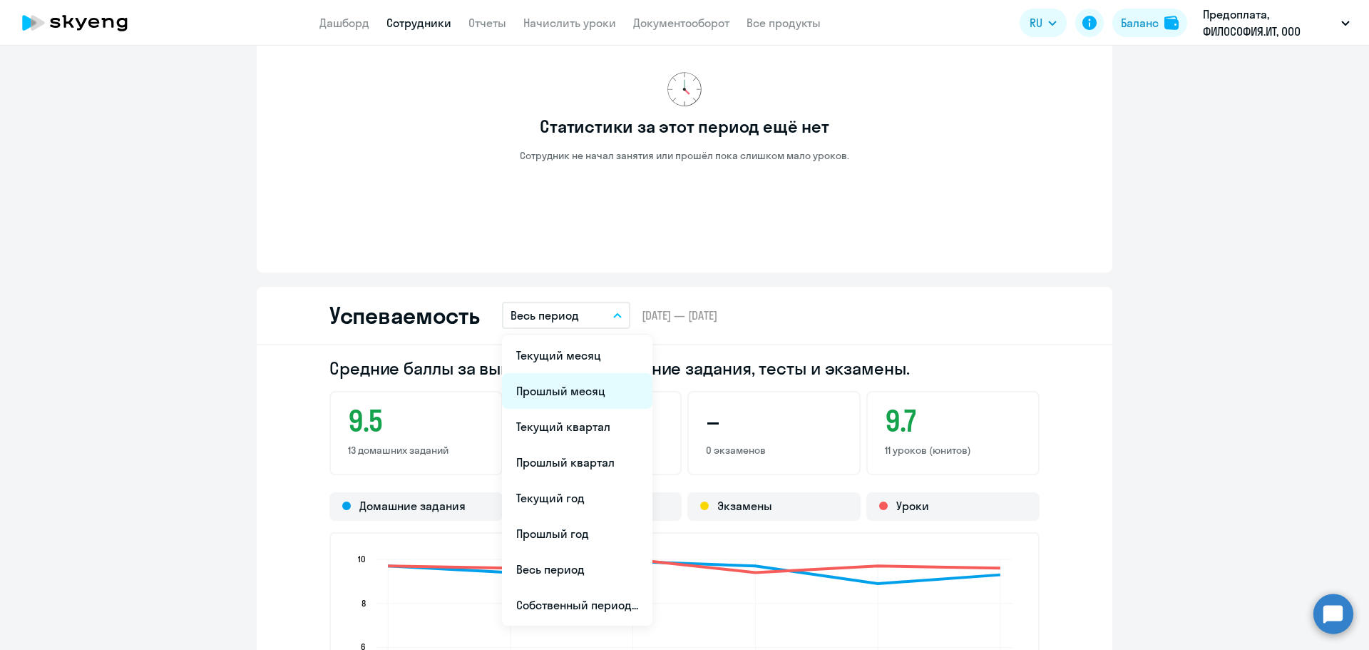
click at [581, 401] on li "Прошлый месяц" at bounding box center [577, 391] width 150 height 36
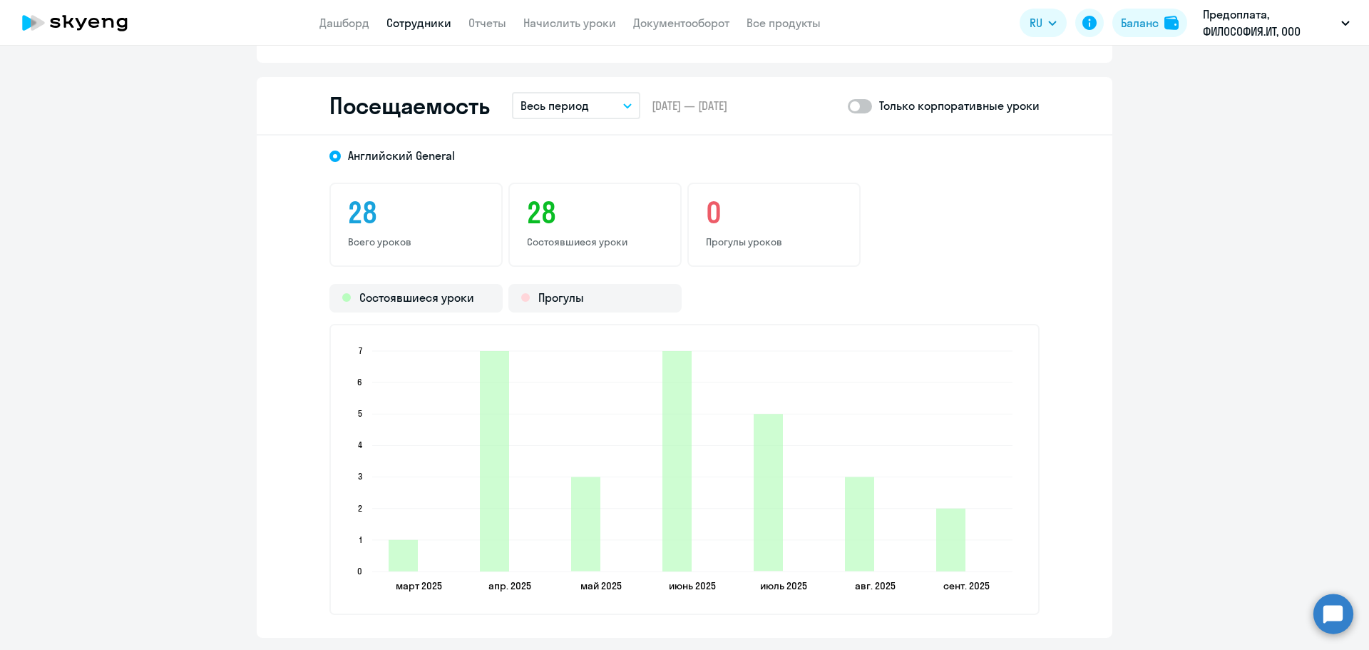
scroll to position [1712, 0]
click at [562, 102] on p "Весь период" at bounding box center [555, 104] width 68 height 17
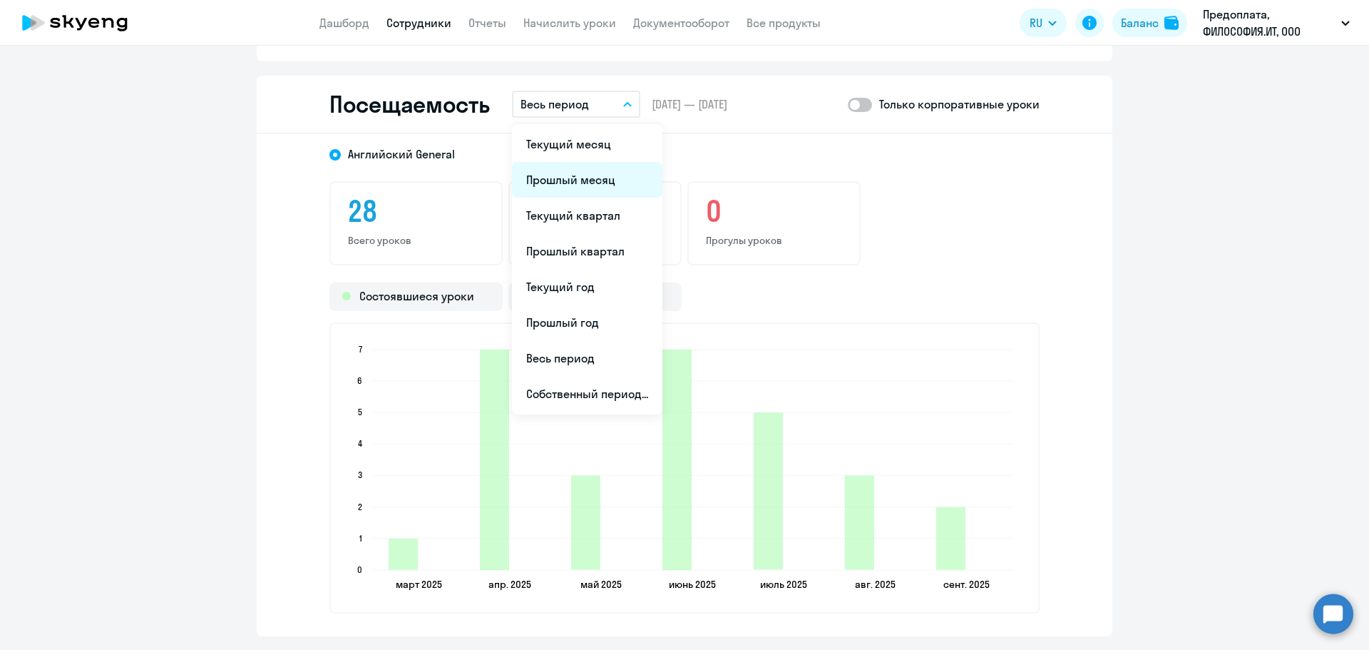
click at [571, 179] on li "Прошлый месяц" at bounding box center [587, 180] width 150 height 36
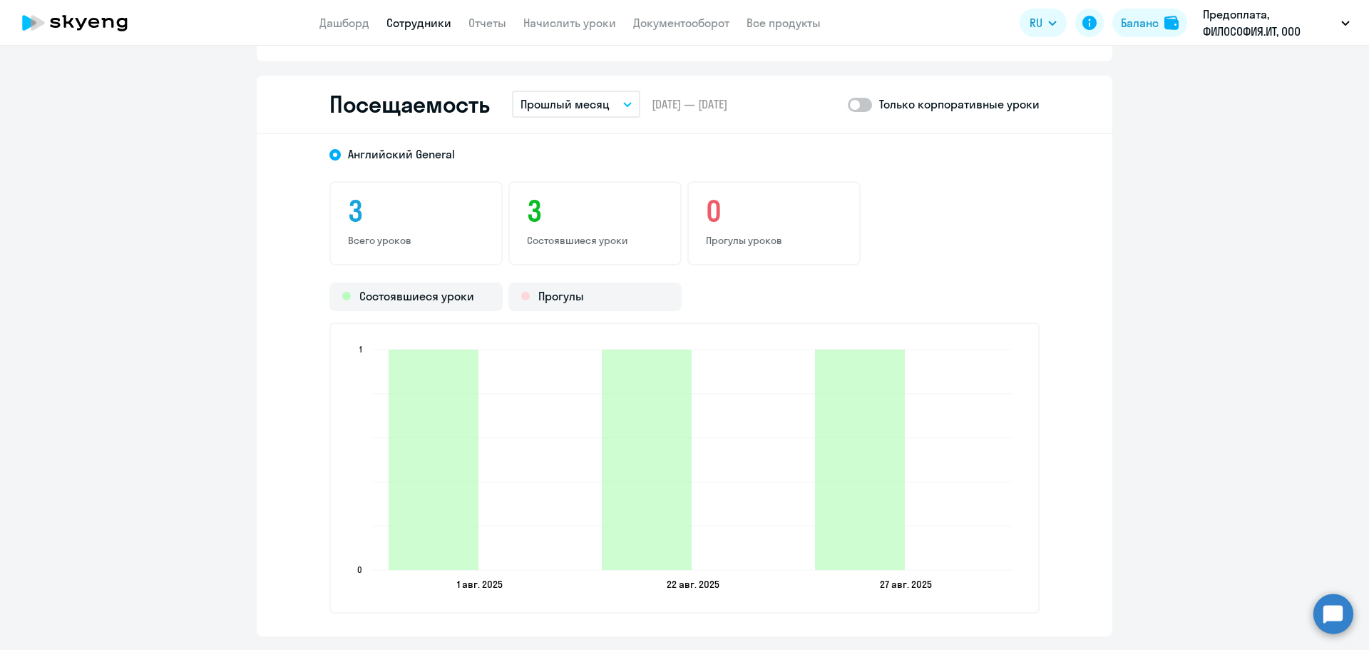
click at [856, 103] on span at bounding box center [860, 105] width 24 height 14
click at [848, 104] on input "checkbox" at bounding box center [847, 104] width 1 height 1
checkbox input "true"
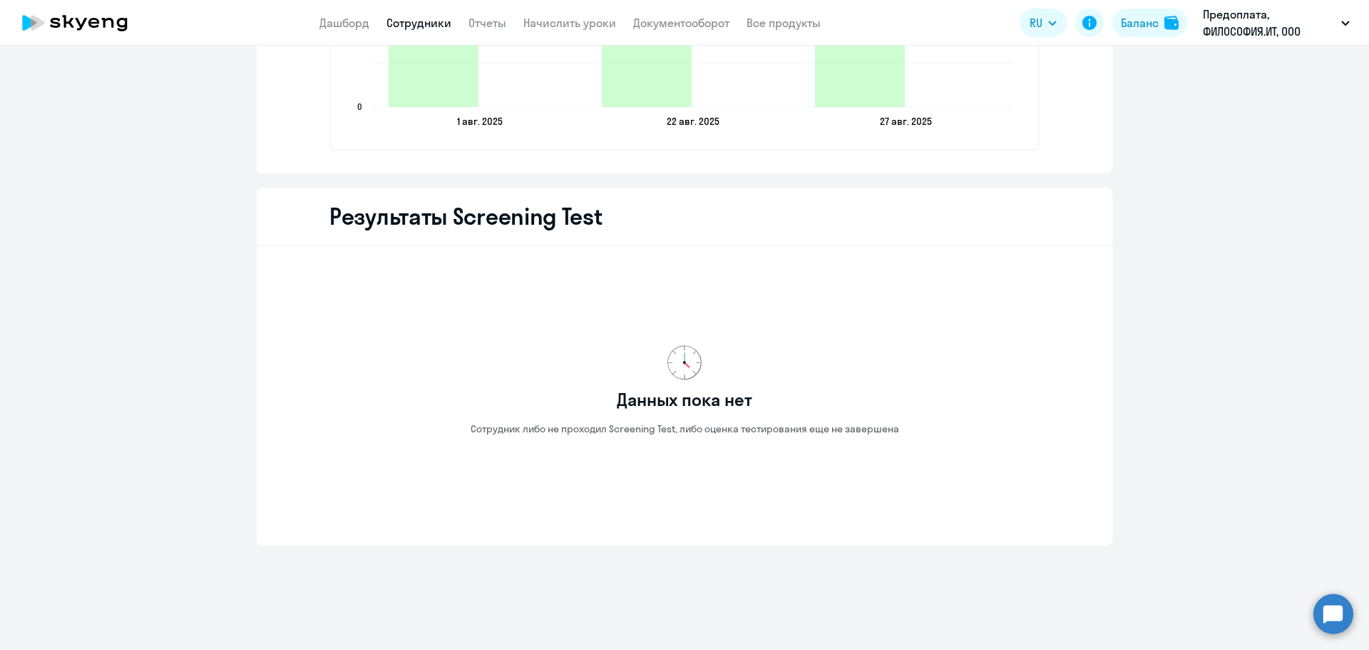
scroll to position [1747, 0]
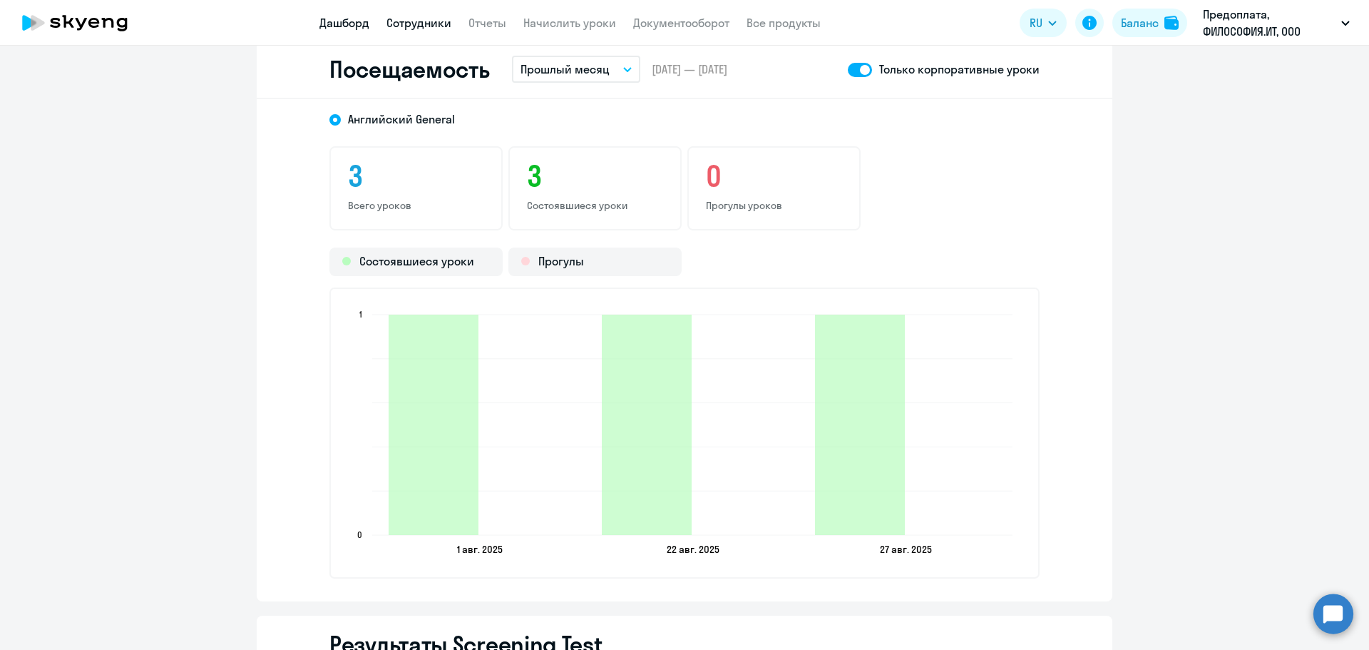
click at [332, 19] on link "Дашборд" at bounding box center [345, 23] width 50 height 14
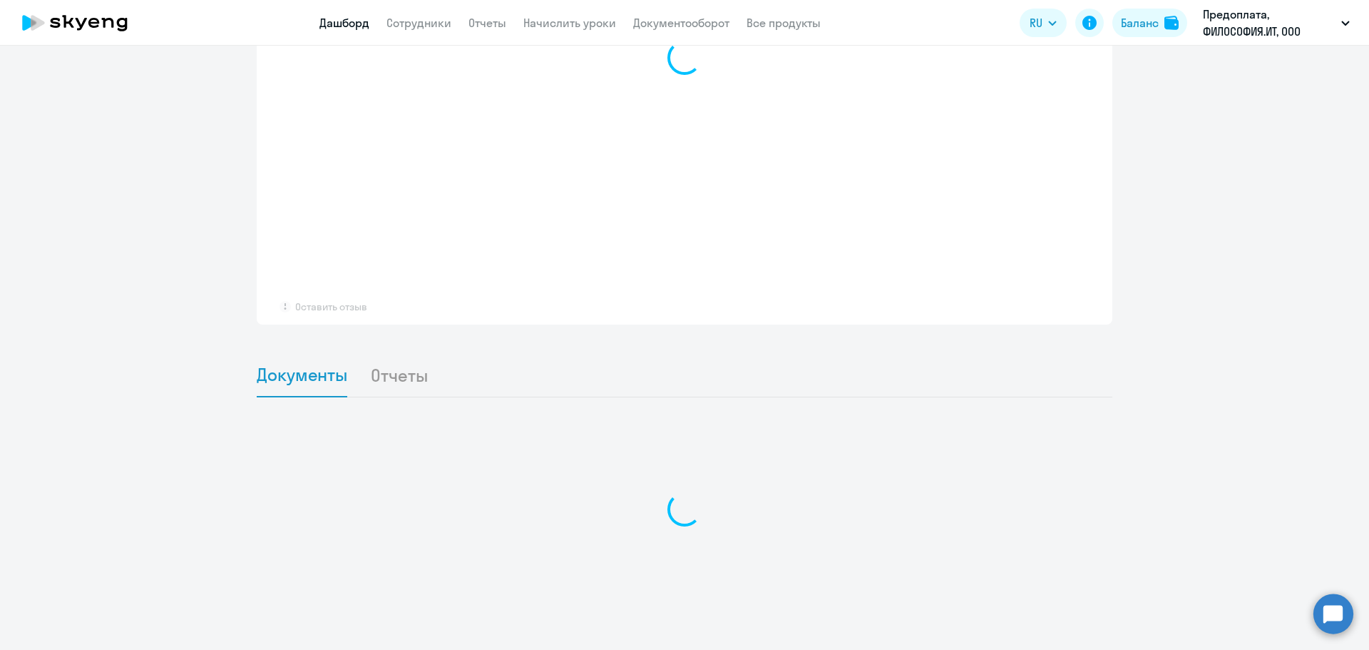
scroll to position [1051, 0]
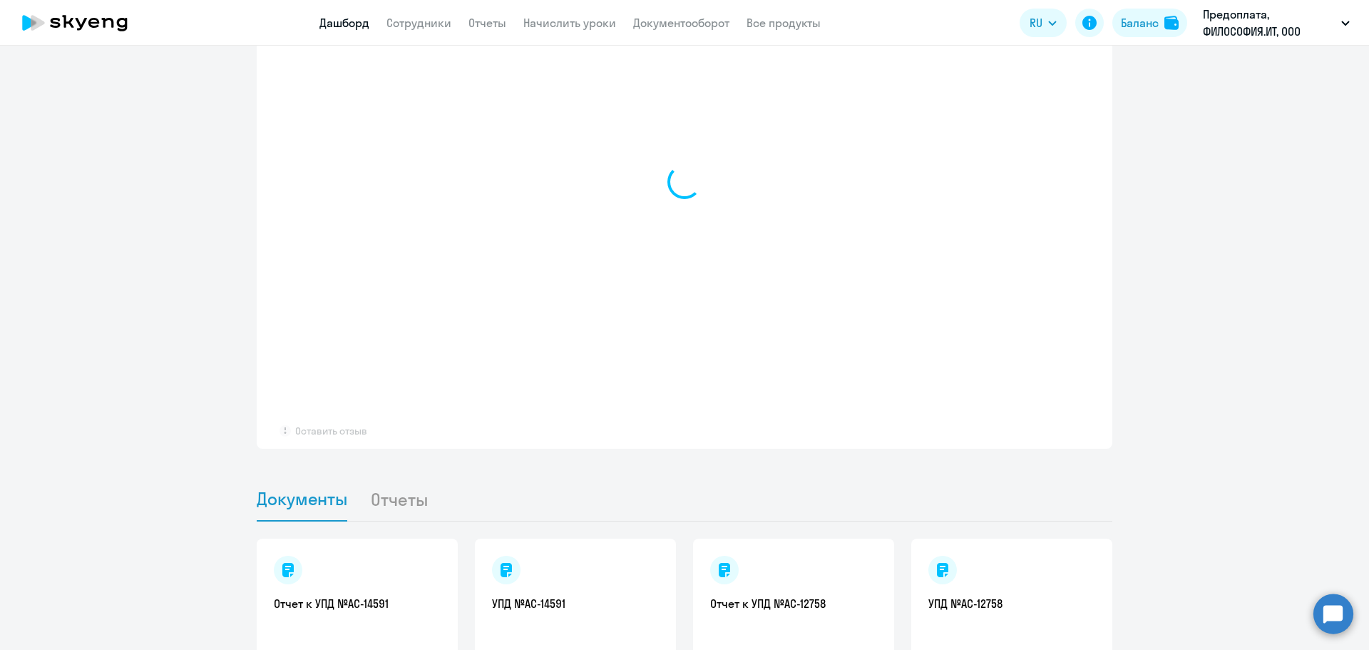
select select "30"
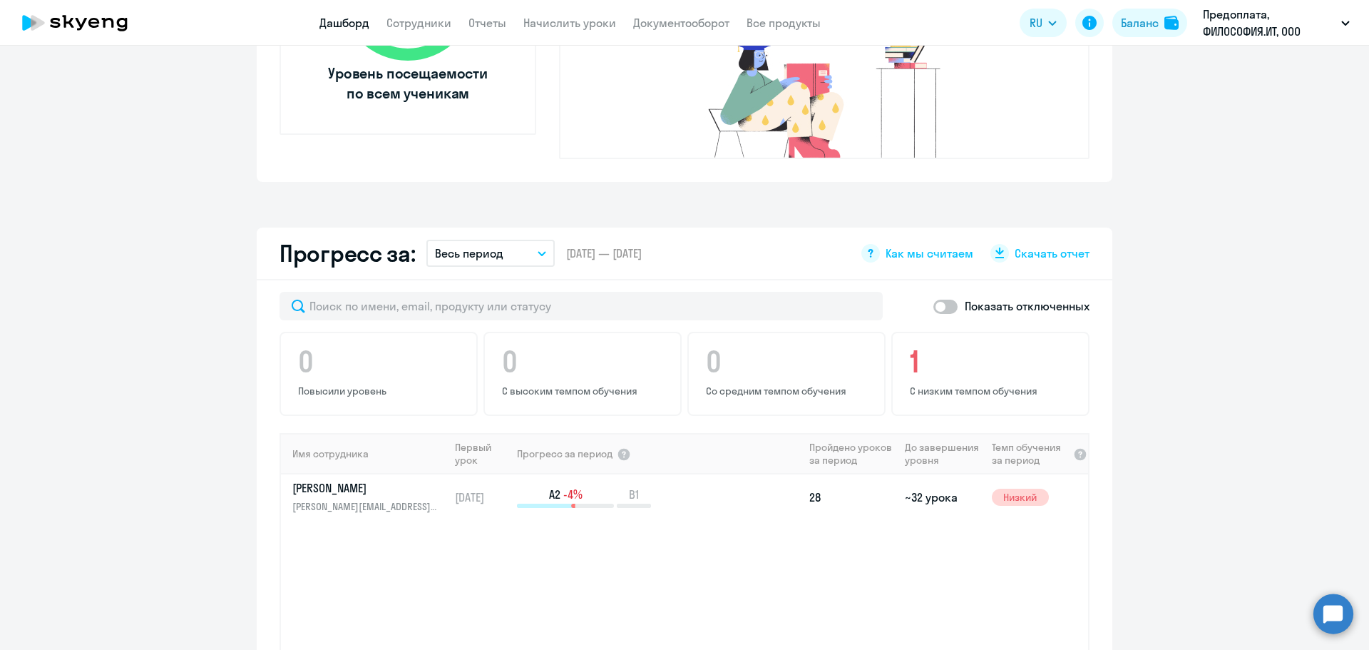
scroll to position [625, 0]
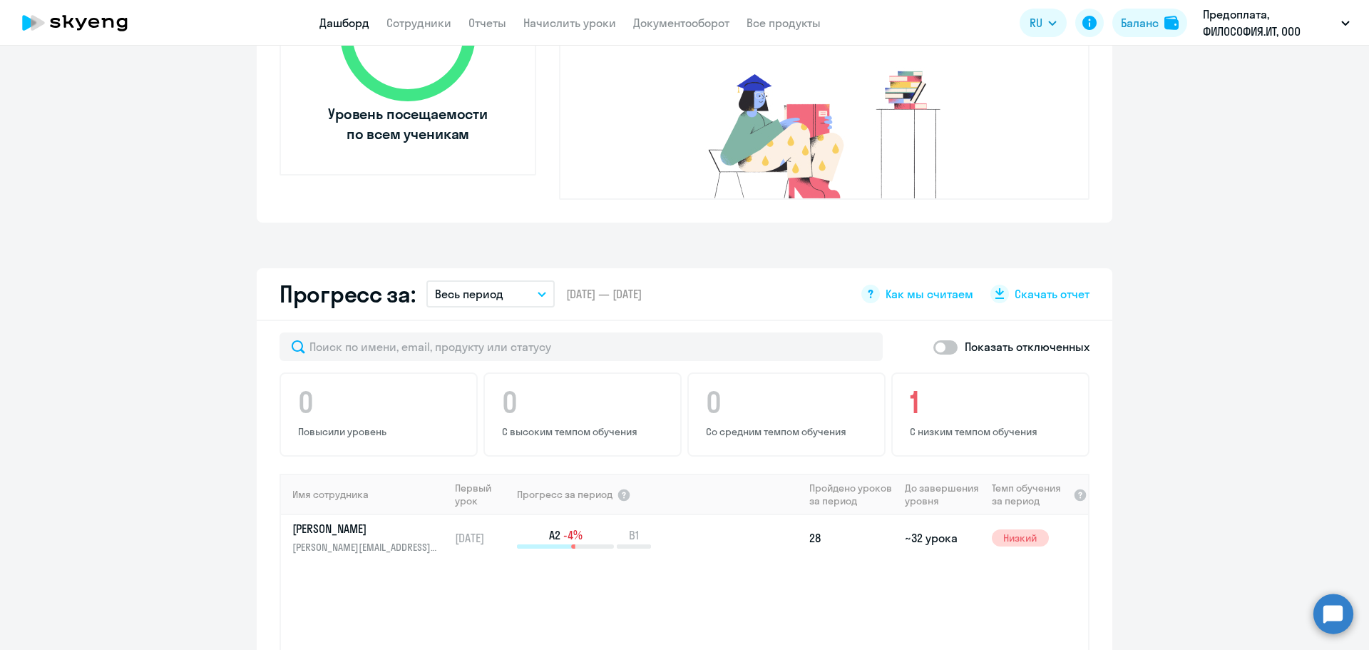
click at [496, 285] on p "Весь период" at bounding box center [469, 293] width 68 height 17
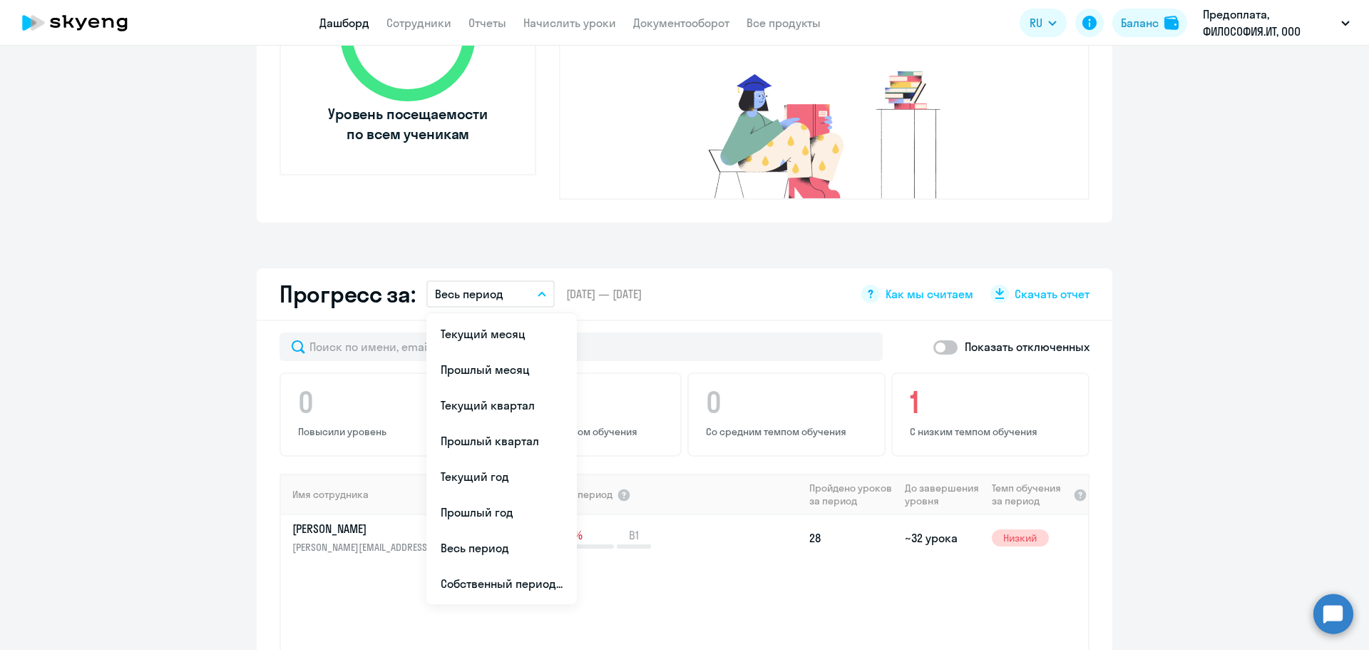
click at [502, 352] on li "Прошлый месяц" at bounding box center [502, 370] width 150 height 36
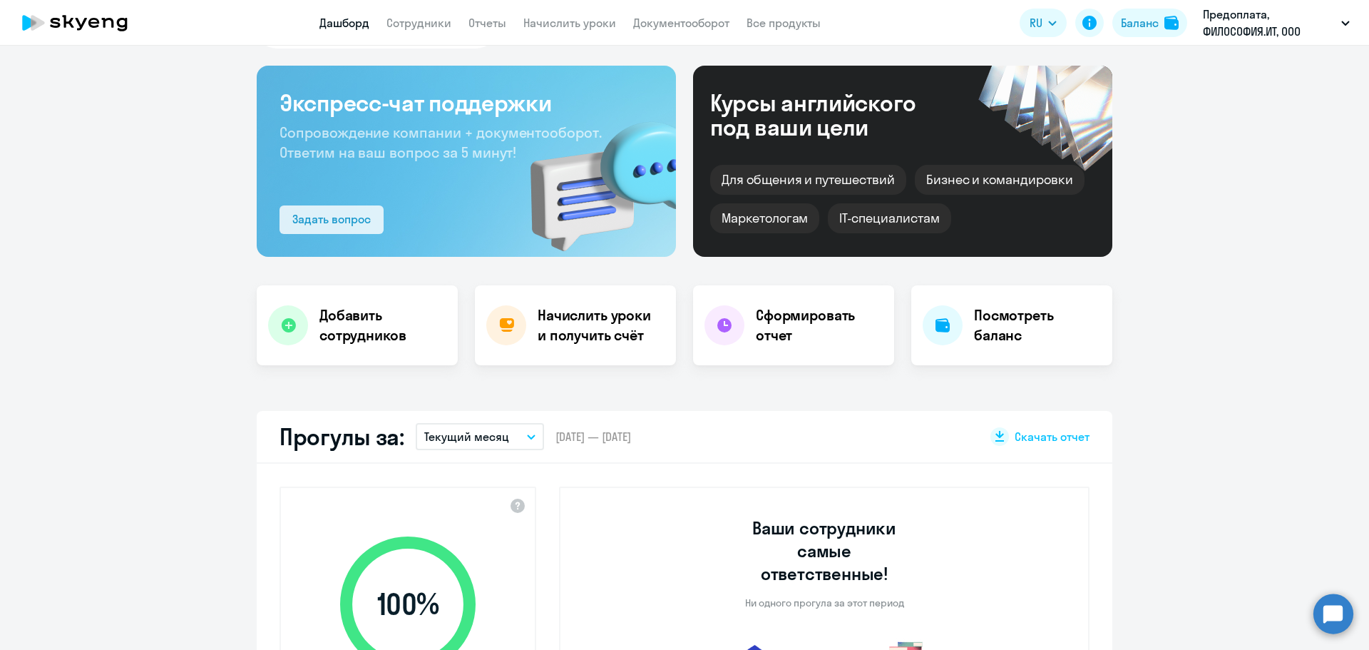
scroll to position [0, 0]
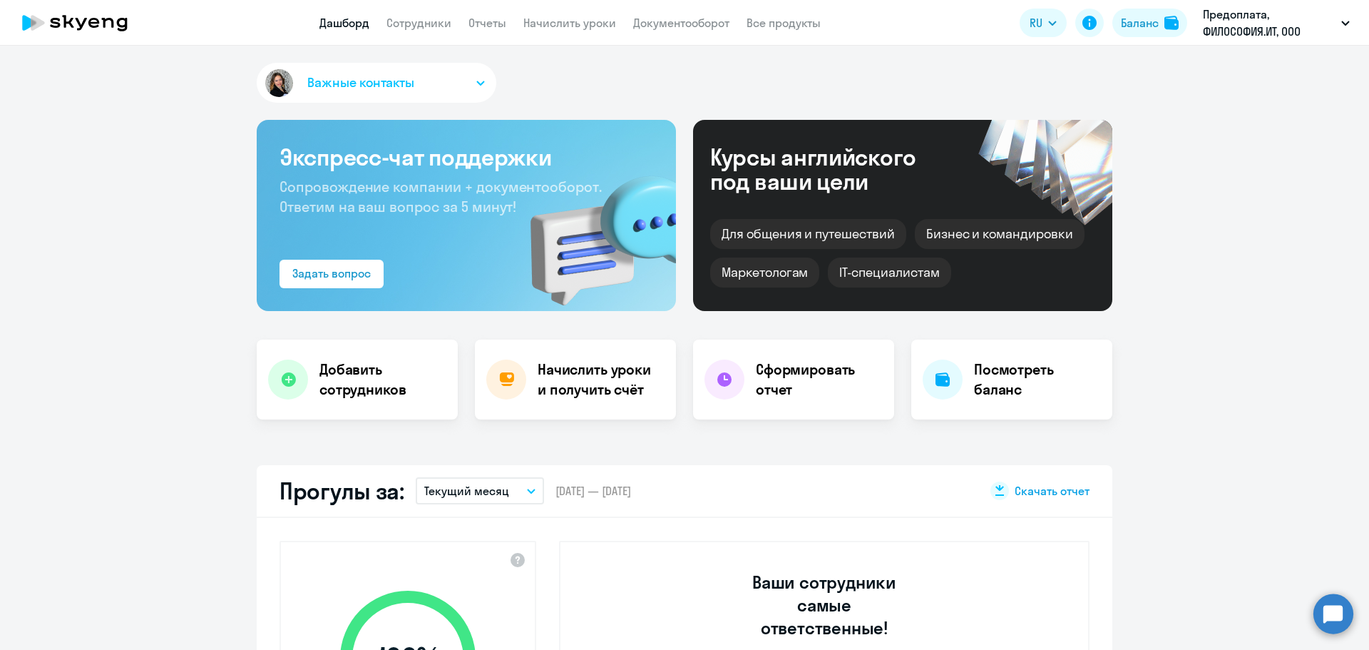
click at [1059, 490] on span "Скачать отчет" at bounding box center [1052, 491] width 75 height 16
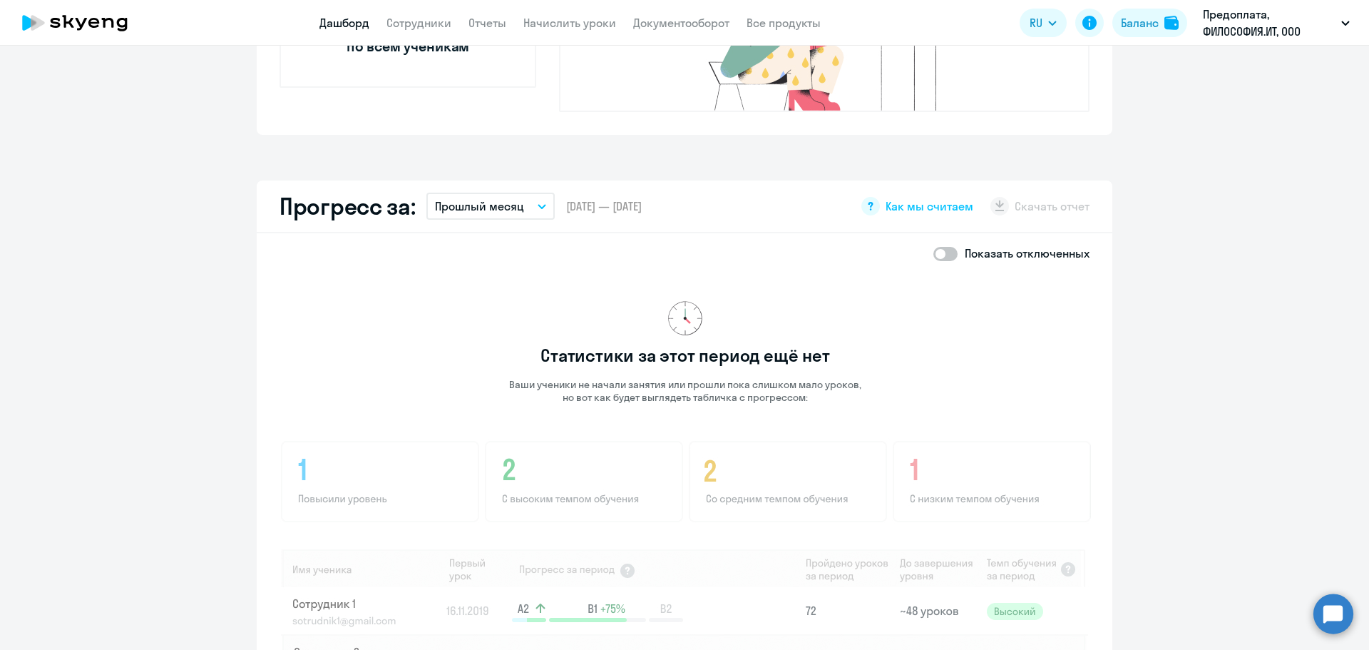
scroll to position [713, 0]
click at [505, 197] on p "Прошлый месяц" at bounding box center [479, 205] width 89 height 17
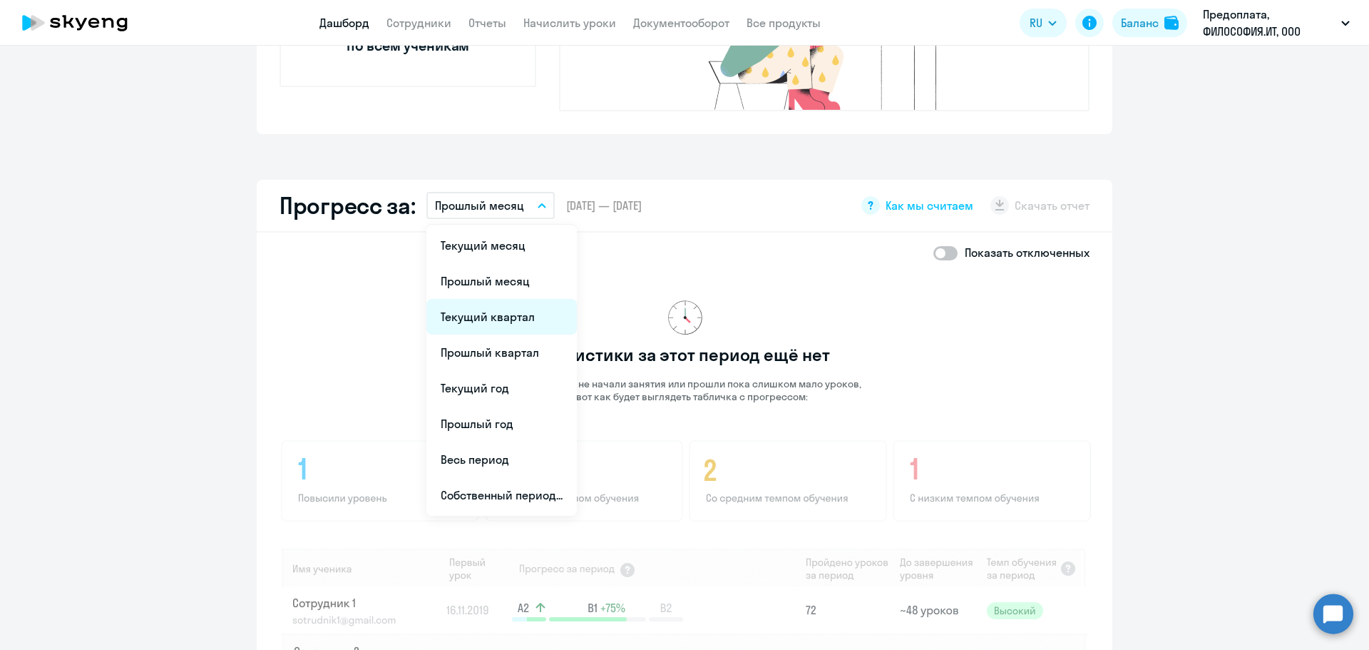
click at [492, 299] on li "Текущий квартал" at bounding box center [502, 317] width 150 height 36
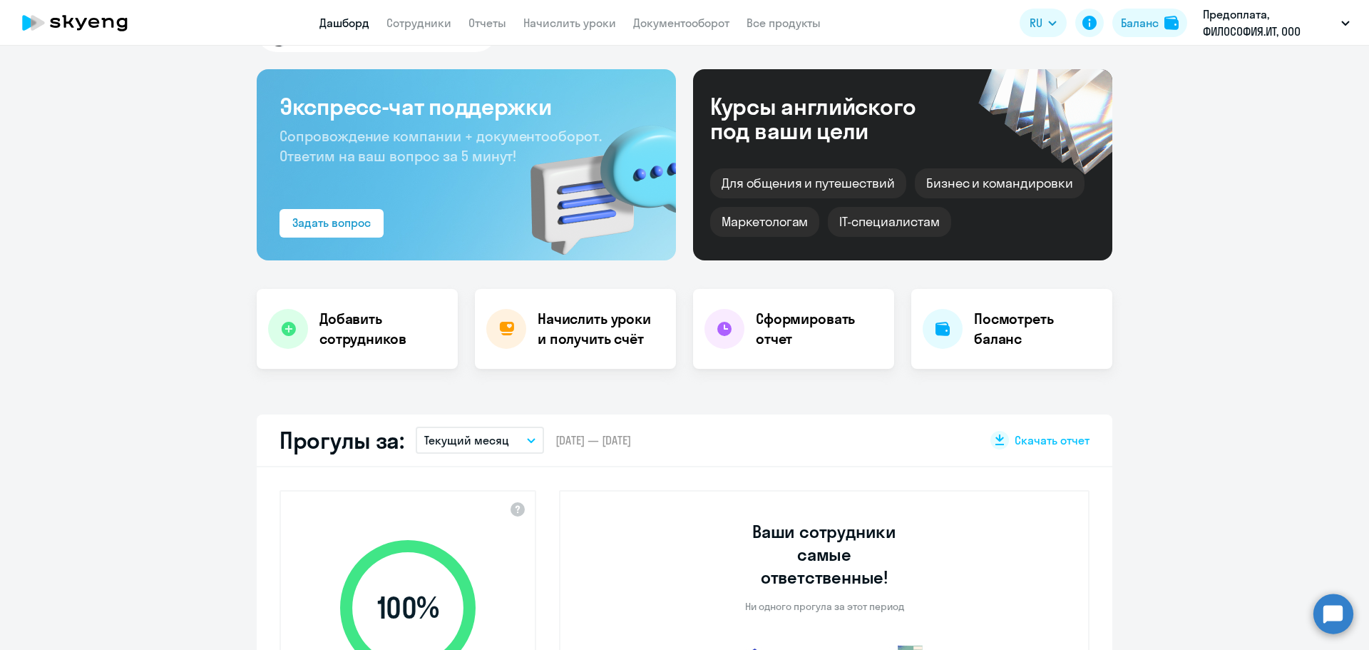
scroll to position [0, 0]
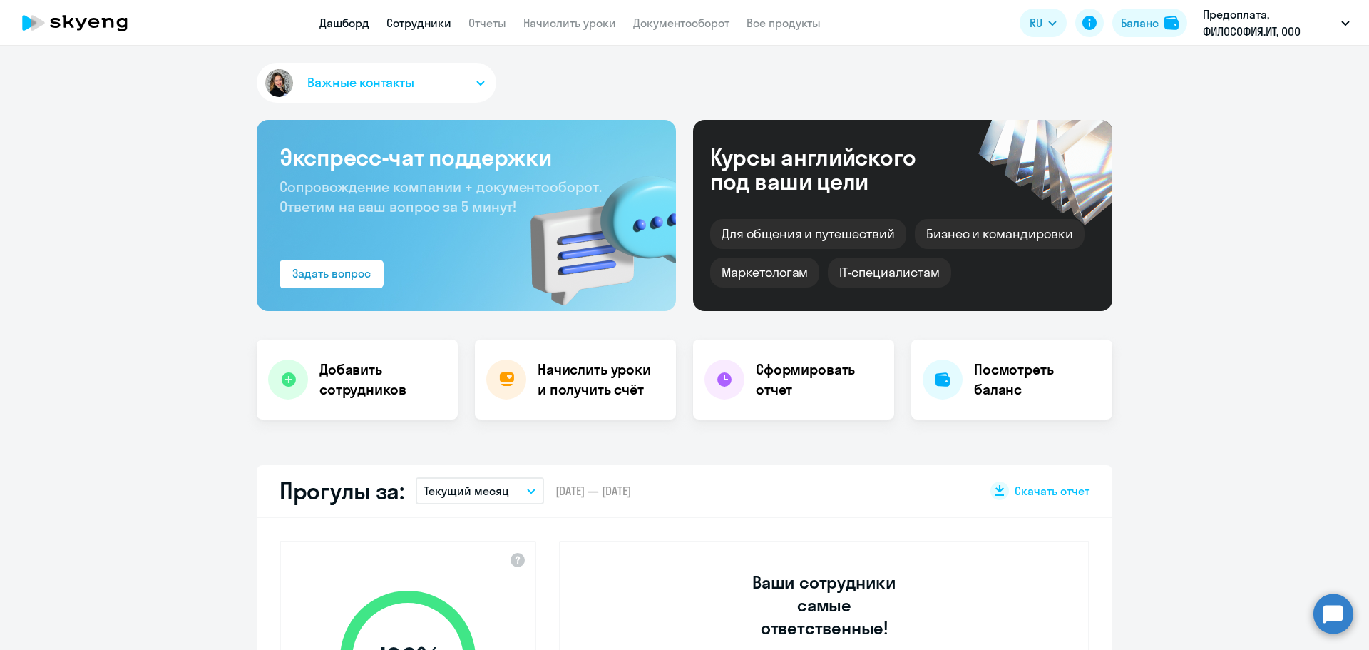
click at [405, 19] on link "Сотрудники" at bounding box center [419, 23] width 65 height 14
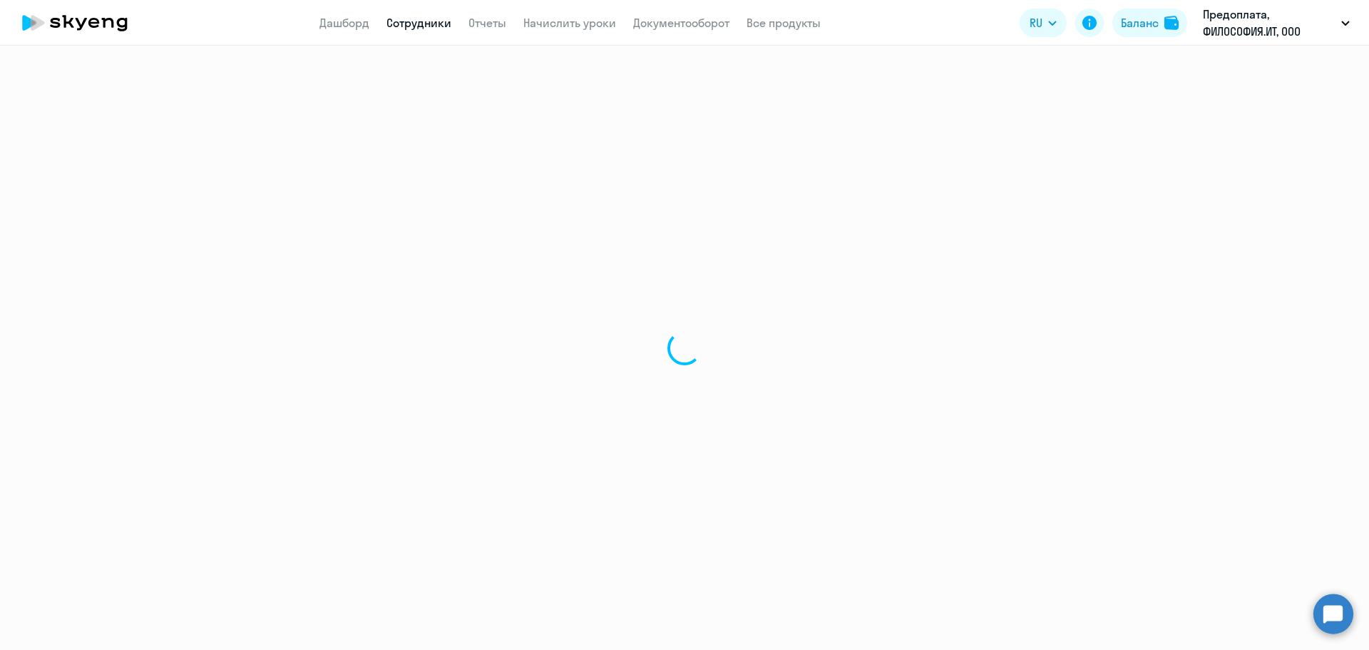
select select "30"
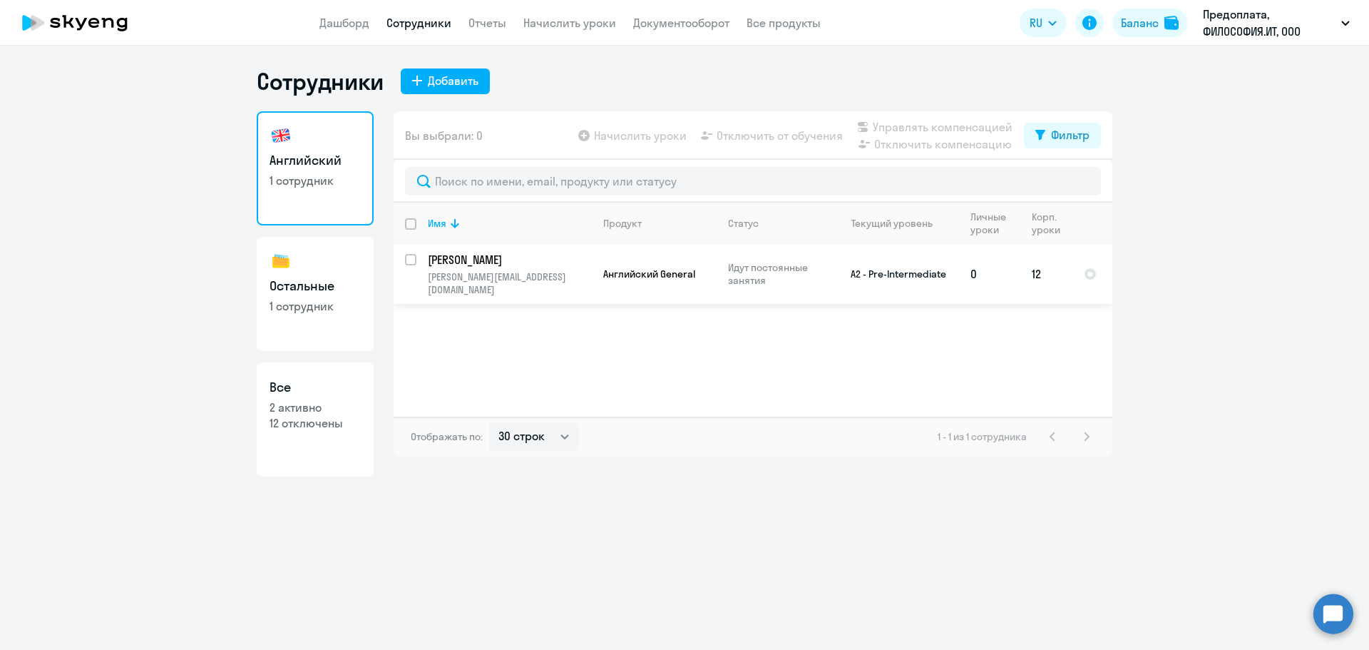
click at [519, 272] on p "[PERSON_NAME][EMAIL_ADDRESS][DOMAIN_NAME]" at bounding box center [509, 283] width 163 height 26
select select "english"
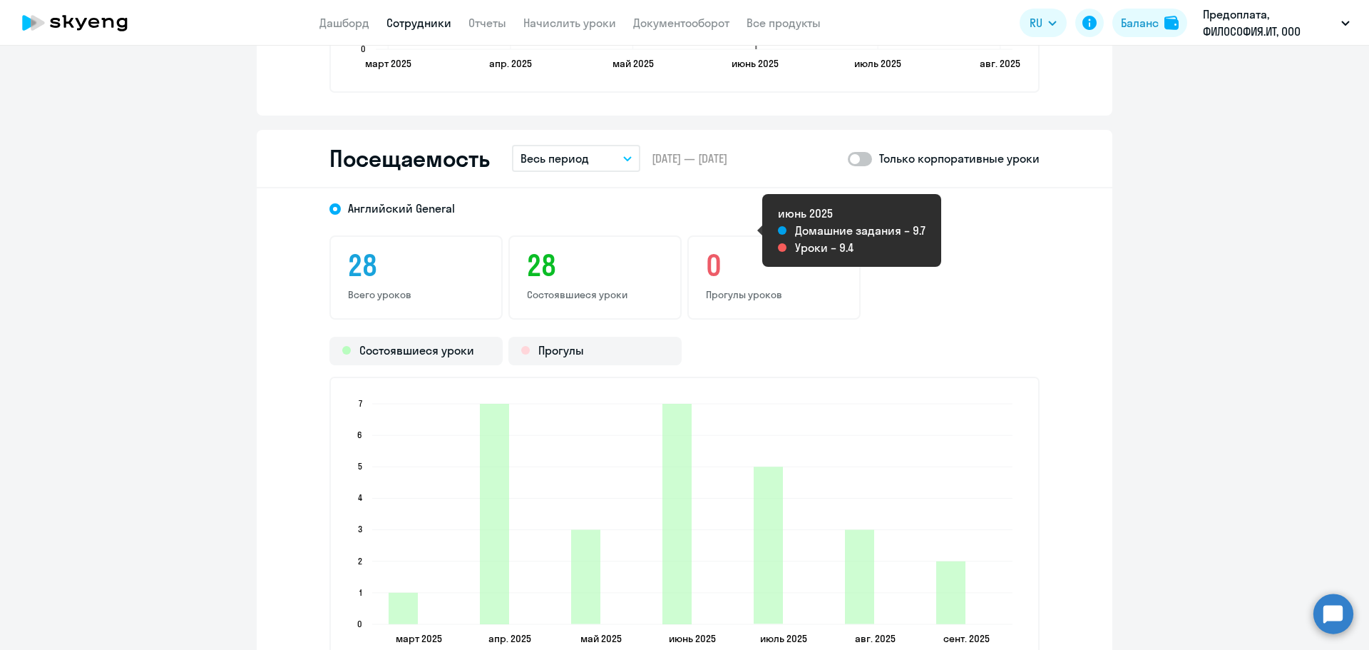
scroll to position [1783, 0]
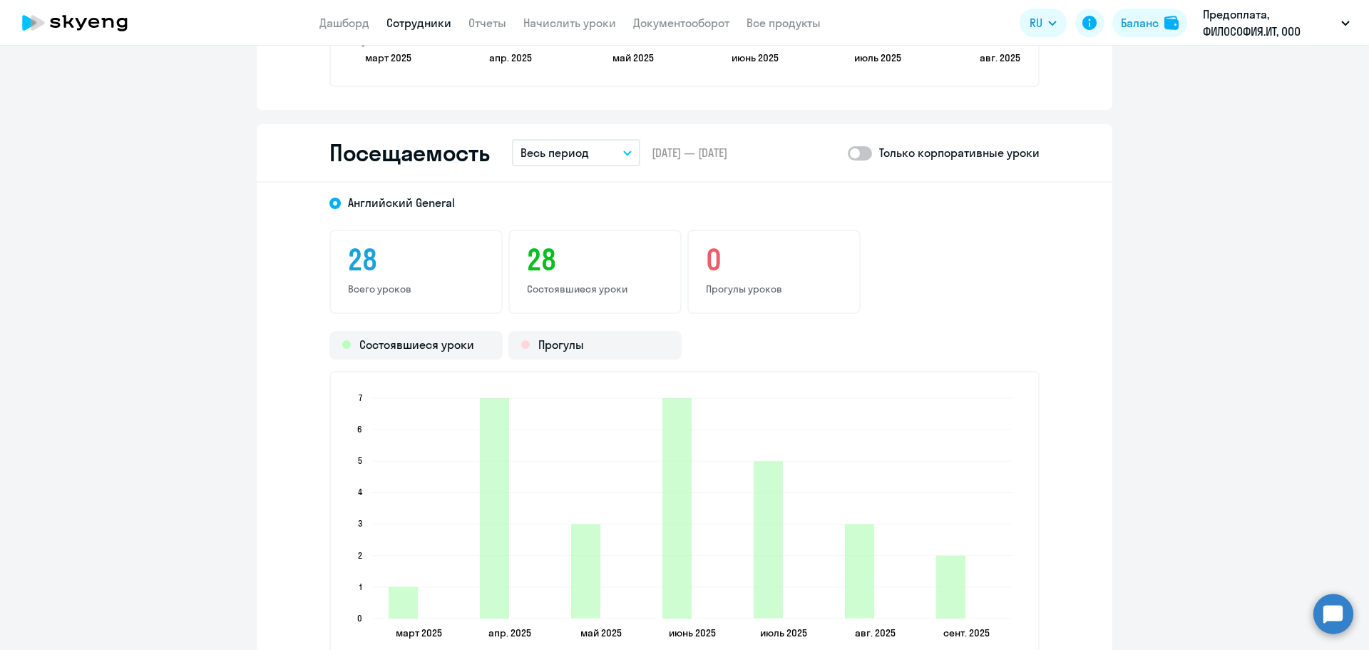
click at [573, 161] on button "Весь период" at bounding box center [576, 152] width 128 height 27
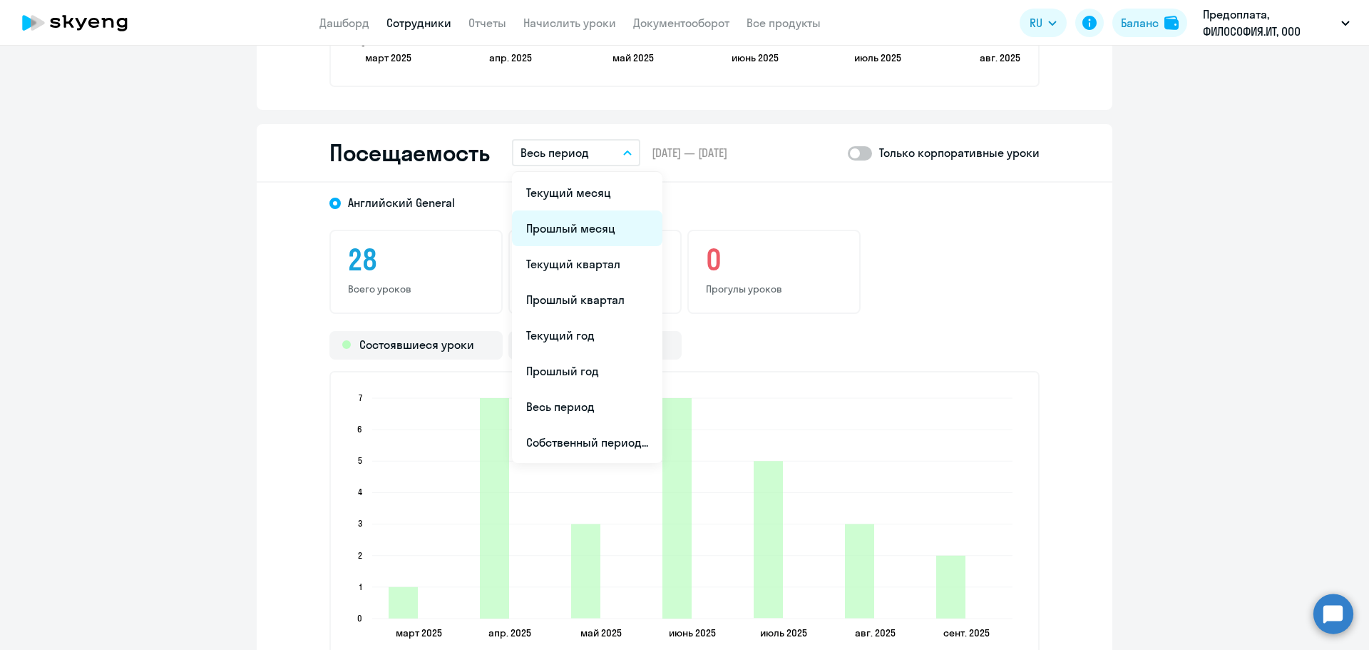
click at [569, 237] on li "Прошлый месяц" at bounding box center [587, 228] width 150 height 36
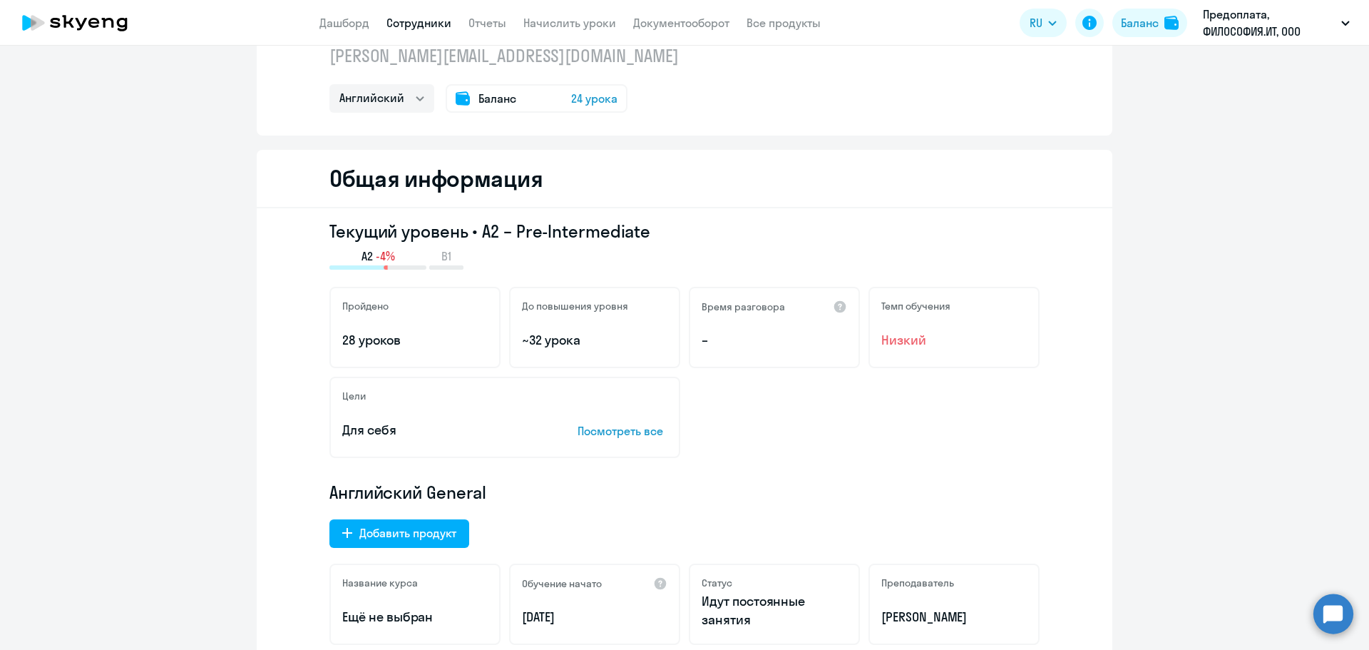
scroll to position [0, 0]
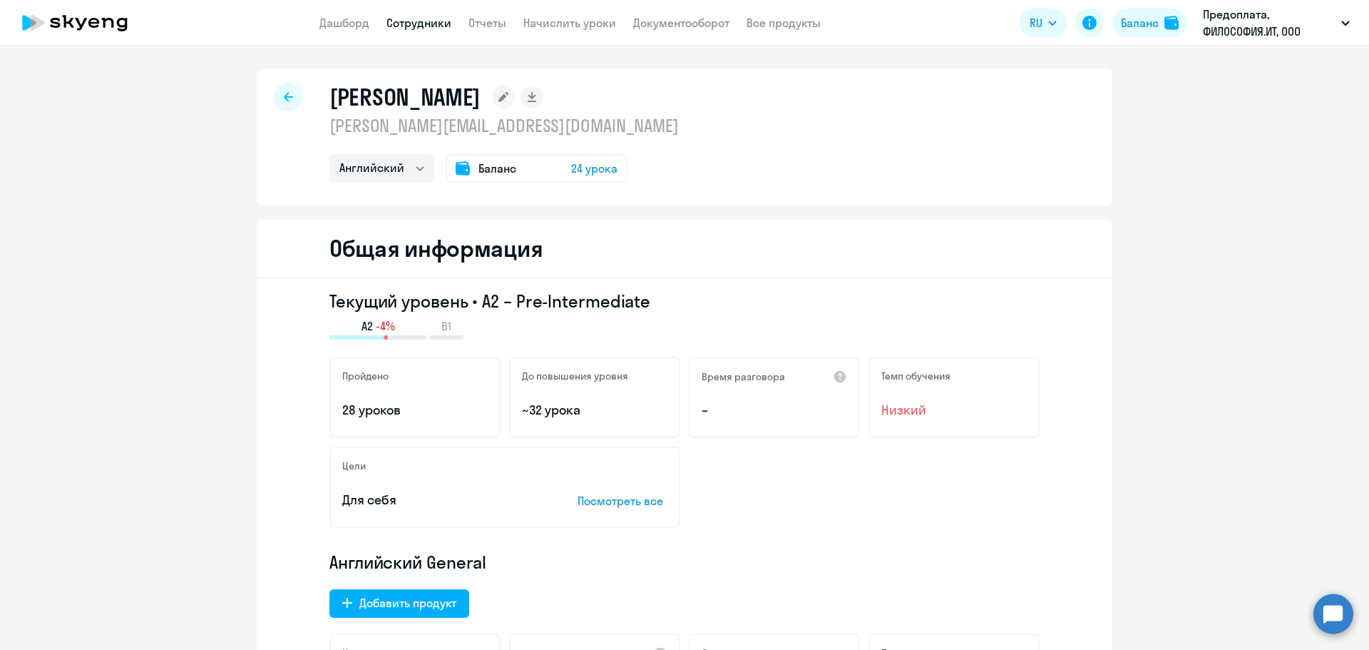
click at [606, 165] on span "24 урока" at bounding box center [594, 168] width 46 height 17
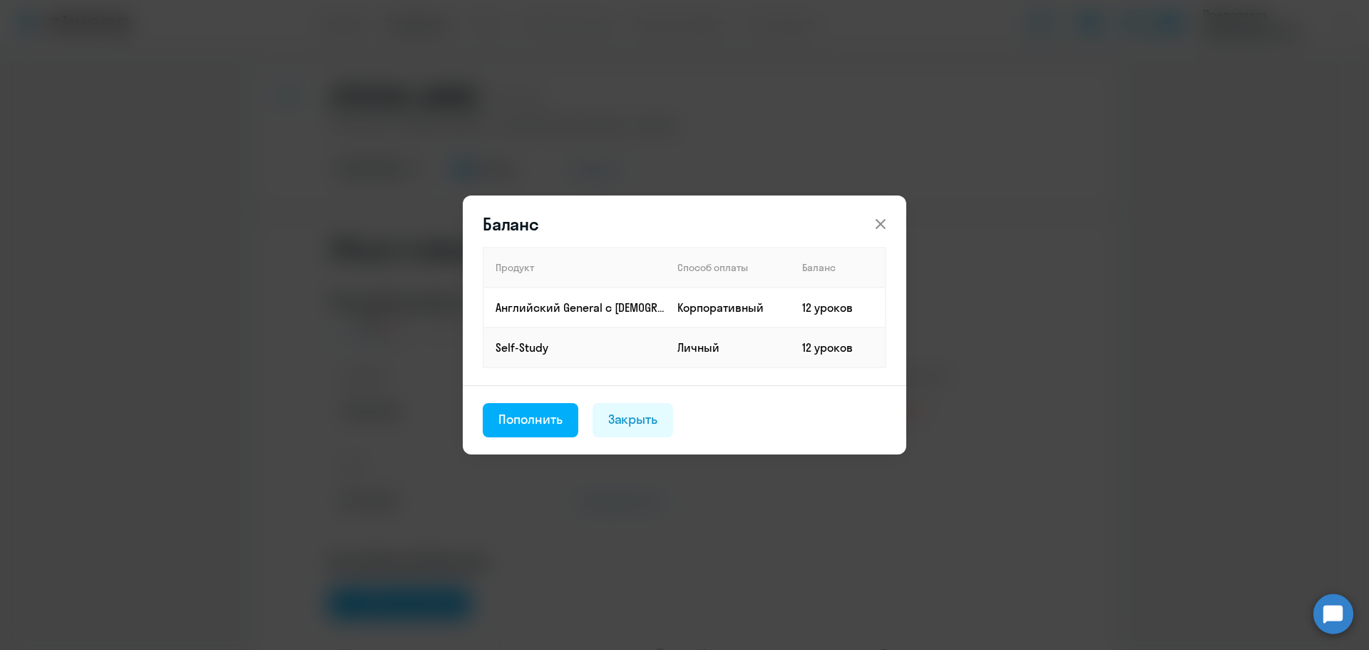
click at [619, 146] on div "Баланс Продукт Способ оплаты Баланс Английский General с [DEMOGRAPHIC_DATA] пре…" at bounding box center [685, 325] width 690 height 399
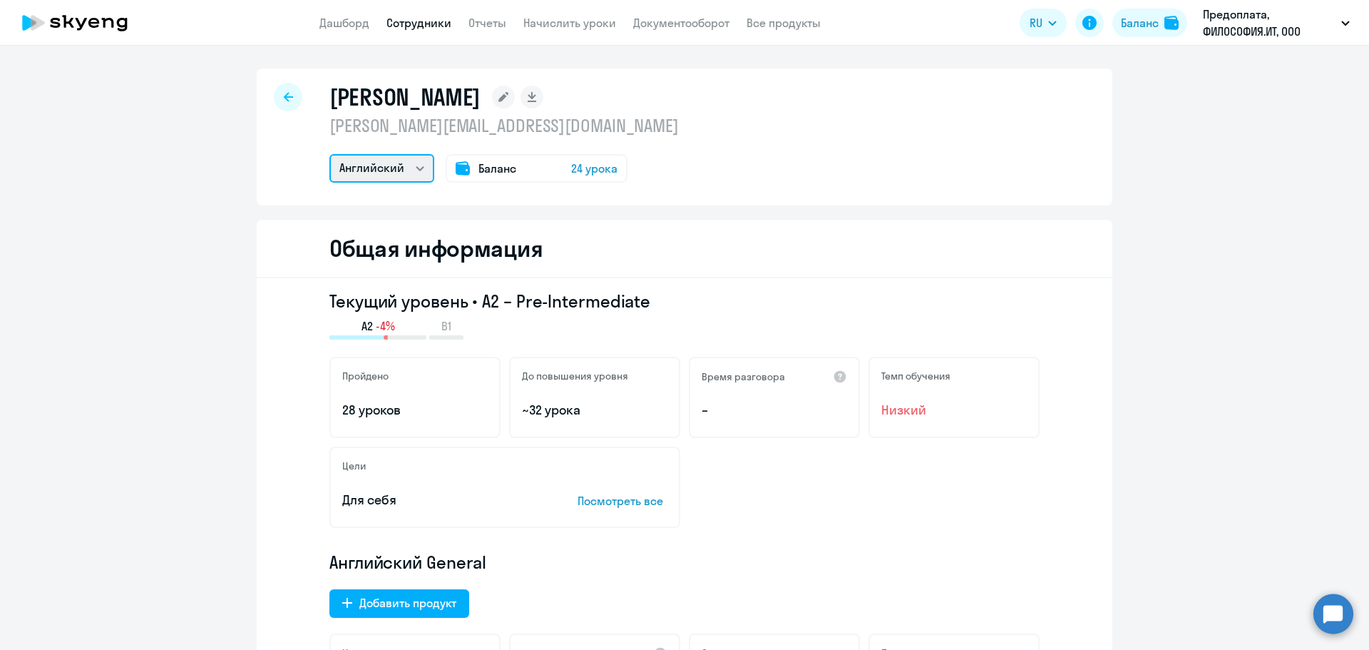
click at [412, 160] on select "Английский" at bounding box center [382, 168] width 105 height 29
